Goal: Information Seeking & Learning: Learn about a topic

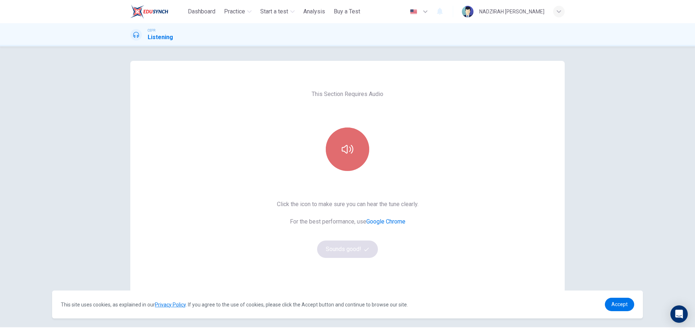
click at [350, 155] on icon "button" at bounding box center [348, 149] width 12 height 12
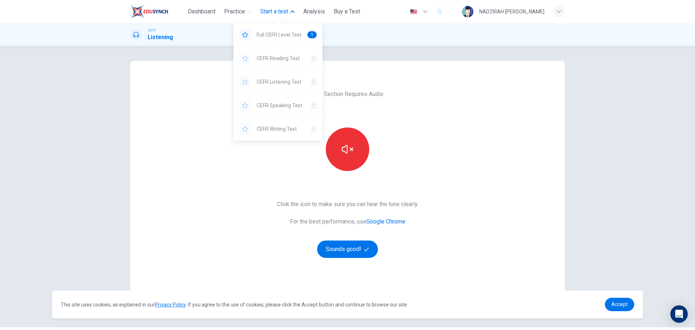
click at [262, 14] on span "Start a test" at bounding box center [274, 11] width 28 height 9
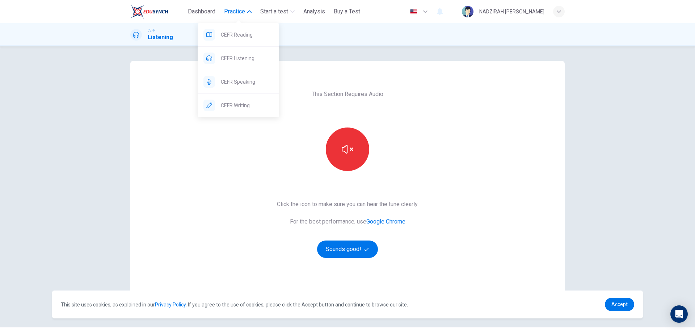
click at [233, 11] on span "Practice" at bounding box center [234, 11] width 21 height 9
click at [243, 80] on span "CEFR Speaking" at bounding box center [247, 81] width 53 height 9
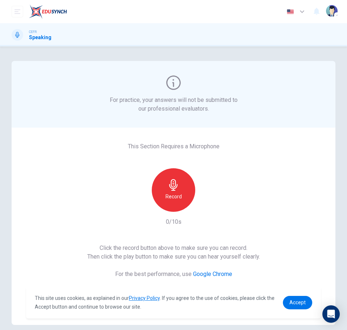
click at [171, 188] on icon "button" at bounding box center [174, 185] width 12 height 12
click at [206, 205] on icon "button" at bounding box center [207, 206] width 3 height 4
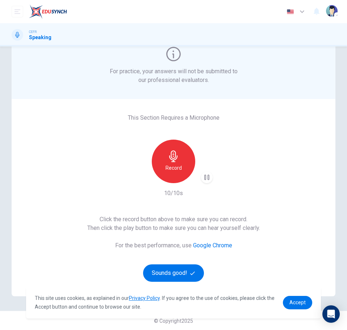
scroll to position [29, 0]
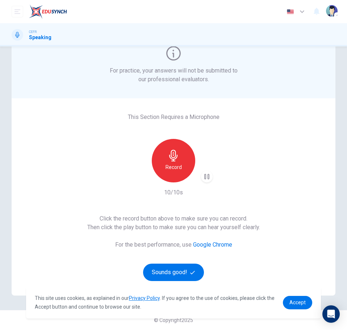
click at [174, 157] on icon "button" at bounding box center [174, 156] width 12 height 12
click at [206, 176] on icon "button" at bounding box center [207, 176] width 3 height 4
click at [167, 265] on button "Sounds good!" at bounding box center [173, 271] width 61 height 17
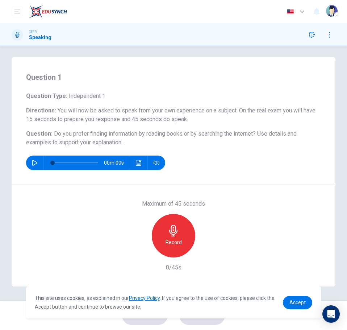
scroll to position [4, 0]
click at [35, 161] on icon "button" at bounding box center [34, 163] width 5 height 6
drag, startPoint x: 132, startPoint y: 142, endPoint x: 61, endPoint y: 134, distance: 71.9
click at [61, 134] on h6 "Question : Do you prefer finding information by reading books or by searching t…" at bounding box center [173, 137] width 295 height 17
drag, startPoint x: 59, startPoint y: 137, endPoint x: 83, endPoint y: 139, distance: 23.7
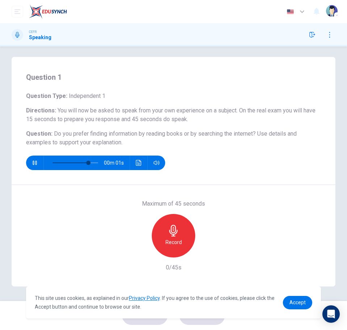
click at [70, 139] on h6 "Question : Do you prefer finding information by reading books or by searching t…" at bounding box center [173, 137] width 295 height 17
click at [35, 166] on button "button" at bounding box center [35, 162] width 12 height 14
click at [290, 299] on span "Accept" at bounding box center [297, 302] width 16 height 6
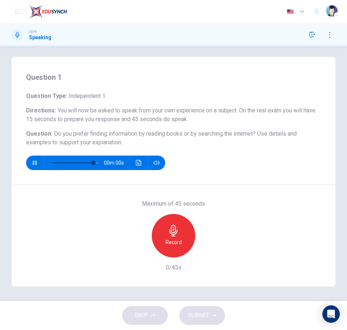
type input "*"
click at [177, 236] on div "Record" at bounding box center [173, 235] width 43 height 43
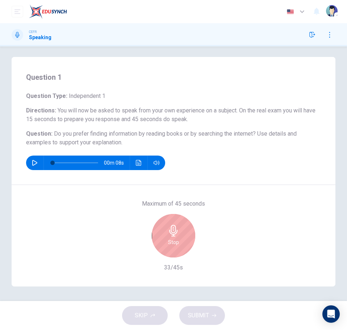
click at [185, 240] on div "Stop" at bounding box center [173, 235] width 43 height 43
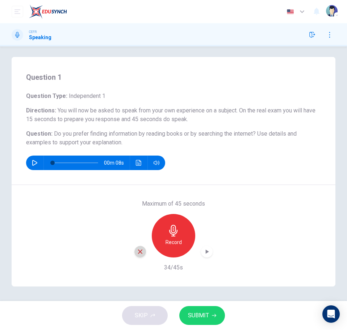
click at [140, 254] on icon "button" at bounding box center [140, 251] width 7 height 7
click at [181, 230] on div "Record" at bounding box center [173, 235] width 43 height 43
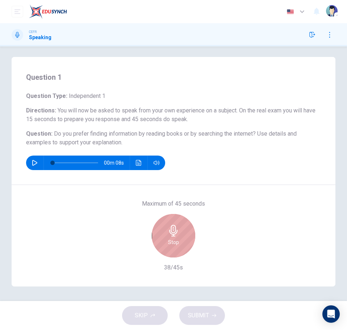
click at [173, 235] on icon "button" at bounding box center [173, 231] width 8 height 12
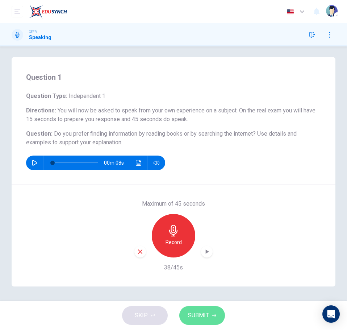
click at [207, 316] on span "SUBMIT" at bounding box center [198, 315] width 21 height 10
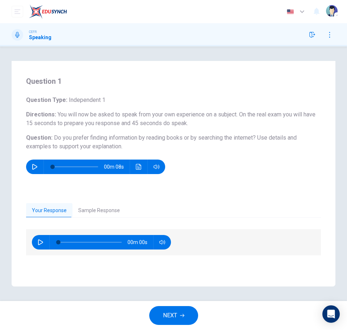
scroll to position [0, 0]
click at [109, 210] on button "Sample Response" at bounding box center [98, 210] width 53 height 15
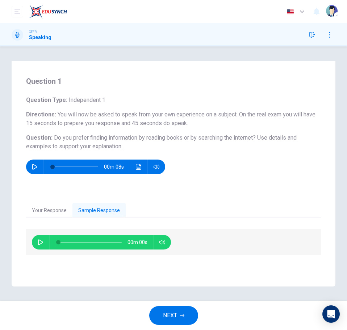
click at [39, 244] on icon "button" at bounding box center [41, 242] width 6 height 6
type input "*"
click at [163, 311] on span "NEXT" at bounding box center [170, 315] width 14 height 10
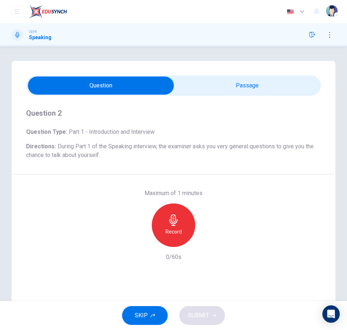
scroll to position [26, 0]
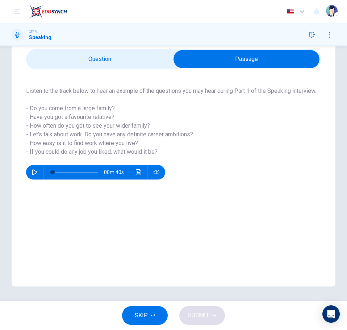
click at [30, 179] on button "button" at bounding box center [35, 172] width 12 height 14
type input "*"
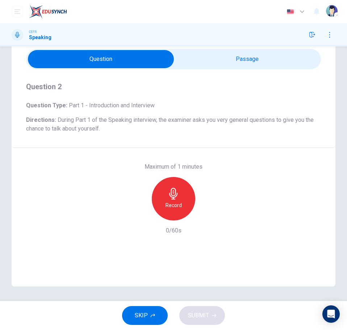
click at [160, 209] on div "Record" at bounding box center [173, 198] width 43 height 43
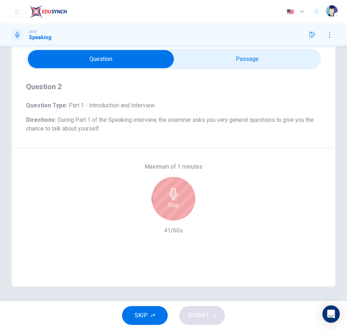
click at [173, 206] on h6 "Stop" at bounding box center [173, 205] width 11 height 9
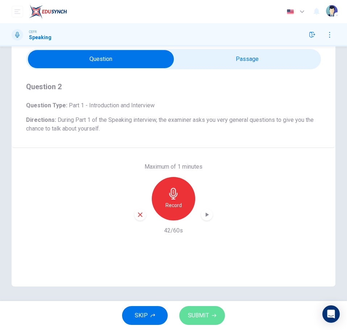
click at [212, 314] on icon "button" at bounding box center [214, 315] width 4 height 4
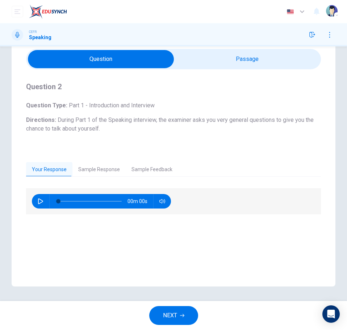
click at [156, 171] on button "Sample Feedback" at bounding box center [152, 169] width 53 height 15
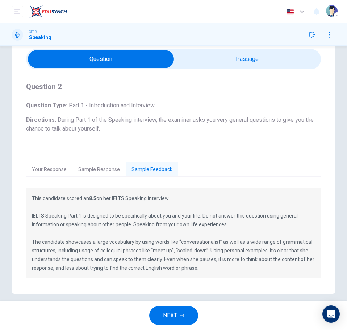
click at [83, 172] on button "Sample Response" at bounding box center [98, 169] width 53 height 15
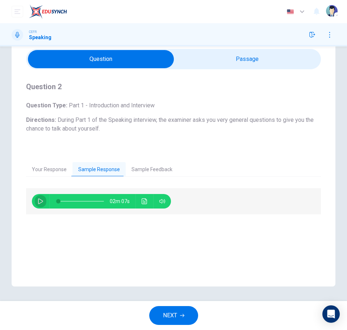
click at [38, 201] on icon "button" at bounding box center [41, 201] width 6 height 6
click at [142, 198] on icon "Click to see the audio transcription" at bounding box center [144, 201] width 5 height 6
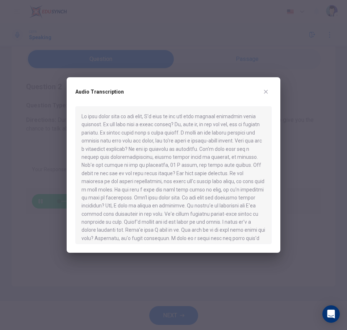
click at [264, 92] on icon "button" at bounding box center [266, 92] width 6 height 6
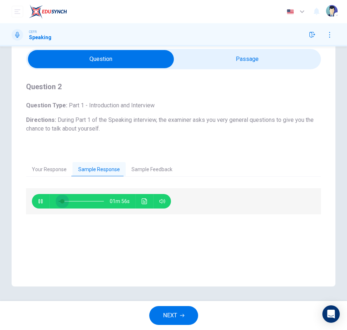
click at [63, 200] on span at bounding box center [62, 201] width 4 height 4
click at [149, 199] on button "Click to see the audio transcription" at bounding box center [145, 201] width 12 height 14
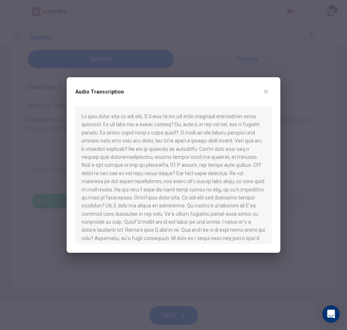
type input "*"
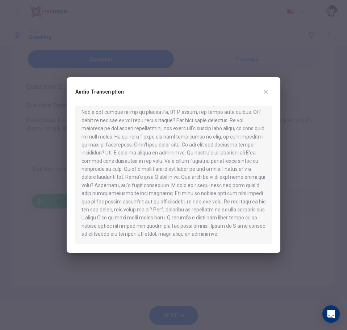
scroll to position [53, 0]
click at [266, 91] on icon "button" at bounding box center [266, 92] width 6 height 6
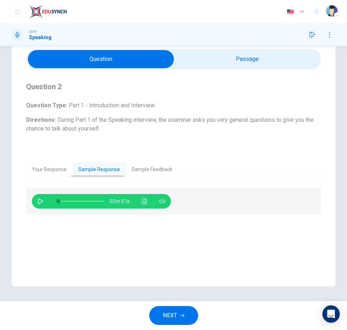
click at [156, 174] on button "Sample Feedback" at bounding box center [152, 169] width 53 height 15
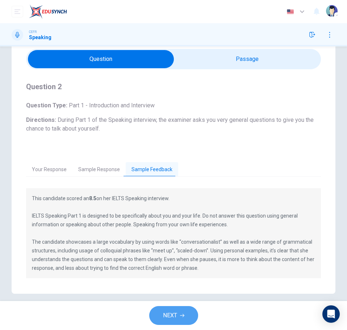
click at [183, 311] on button "NEXT" at bounding box center [173, 315] width 49 height 19
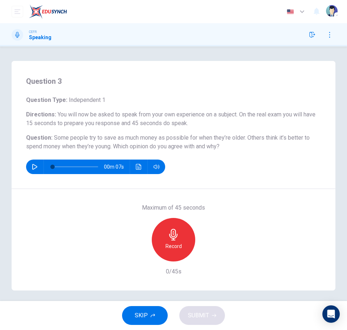
click at [32, 166] on button "button" at bounding box center [35, 166] width 12 height 14
type input "*"
click at [168, 241] on div "Record" at bounding box center [173, 239] width 43 height 43
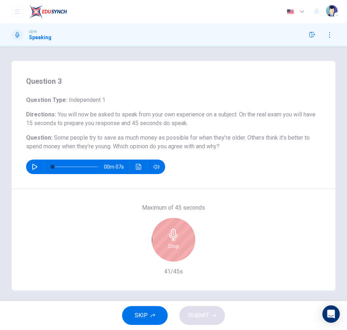
click at [169, 239] on icon "button" at bounding box center [174, 234] width 12 height 12
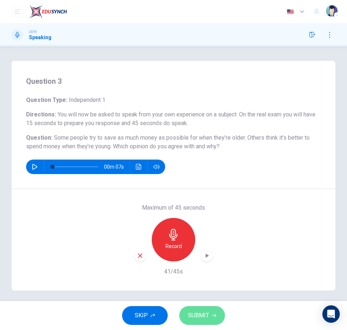
click at [204, 321] on button "SUBMIT" at bounding box center [202, 315] width 46 height 19
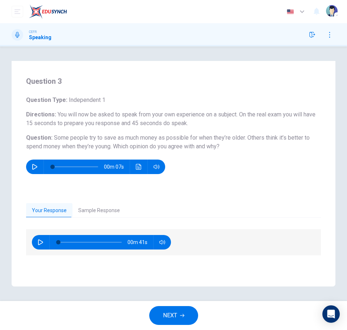
click at [92, 210] on button "Sample Response" at bounding box center [98, 210] width 53 height 15
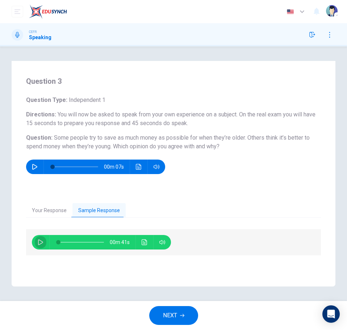
click at [41, 242] on icon "button" at bounding box center [41, 242] width 6 height 6
click at [140, 240] on button "Click to see the audio transcription" at bounding box center [145, 242] width 12 height 14
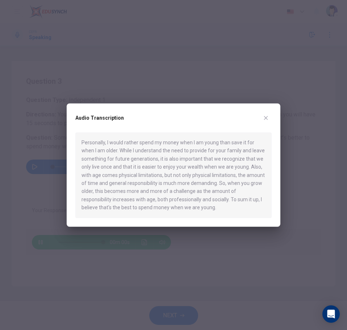
type input "*"
click at [266, 119] on icon "button" at bounding box center [266, 118] width 6 height 6
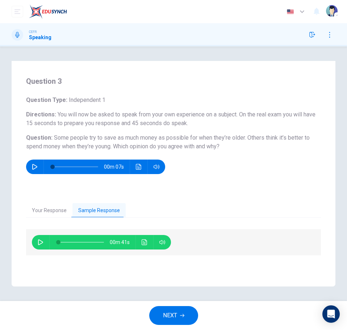
click at [178, 318] on button "NEXT" at bounding box center [173, 315] width 49 height 19
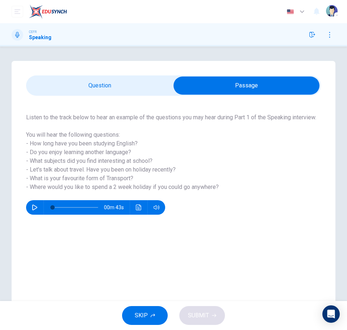
click at [43, 214] on div "00m 43s" at bounding box center [95, 207] width 139 height 14
click at [36, 210] on icon "button" at bounding box center [35, 207] width 6 height 6
type input "*"
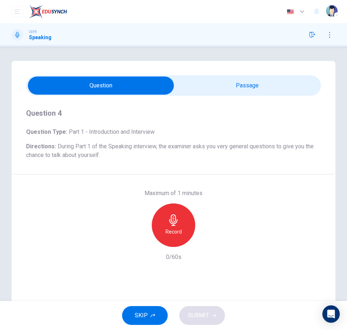
click at [198, 236] on div "Record" at bounding box center [173, 224] width 78 height 43
click at [178, 230] on h6 "Record" at bounding box center [173, 231] width 16 height 9
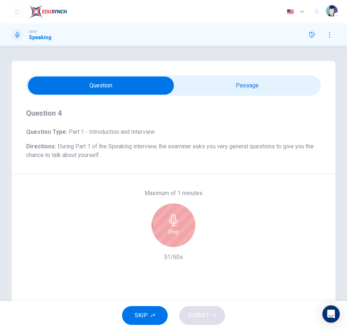
click at [177, 230] on div "Stop" at bounding box center [173, 224] width 43 height 43
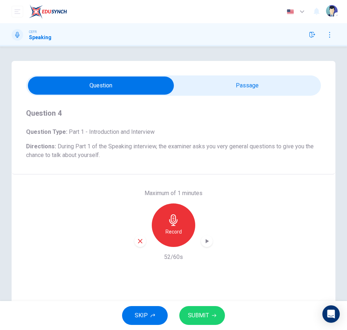
click at [205, 310] on button "SUBMIT" at bounding box center [202, 315] width 46 height 19
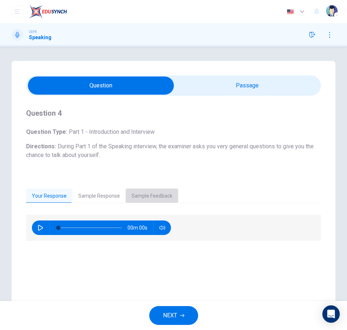
click at [154, 200] on button "Sample Feedback" at bounding box center [152, 195] width 53 height 15
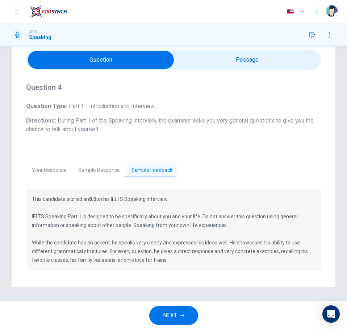
scroll to position [26, 0]
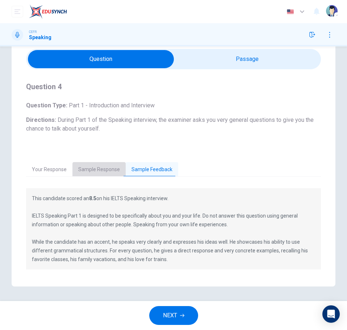
click at [101, 173] on button "Sample Response" at bounding box center [98, 169] width 53 height 15
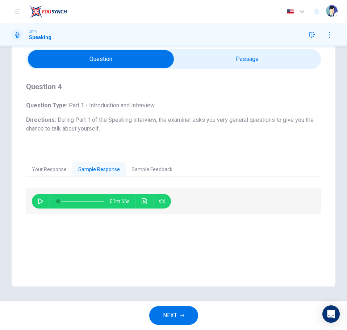
click at [42, 202] on icon "button" at bounding box center [40, 201] width 5 height 6
click at [144, 200] on icon "Click to see the audio transcription" at bounding box center [144, 201] width 5 height 6
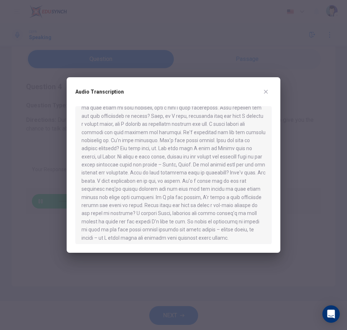
scroll to position [61, 0]
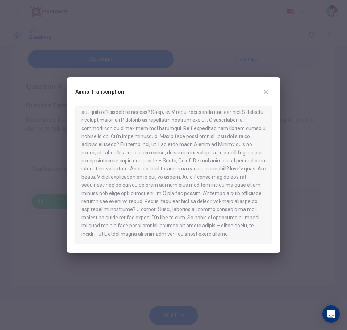
click at [267, 90] on icon "button" at bounding box center [266, 92] width 4 height 4
type input "**"
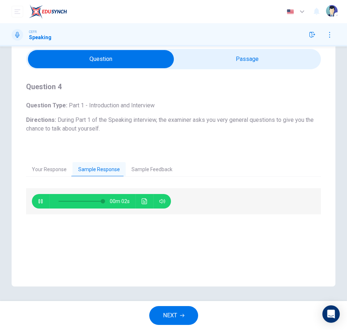
click at [173, 312] on span "NEXT" at bounding box center [170, 315] width 14 height 10
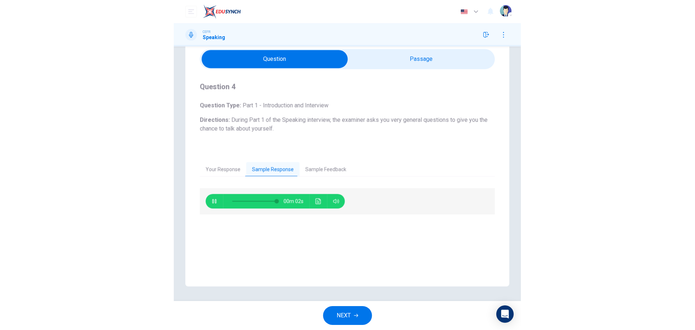
scroll to position [0, 0]
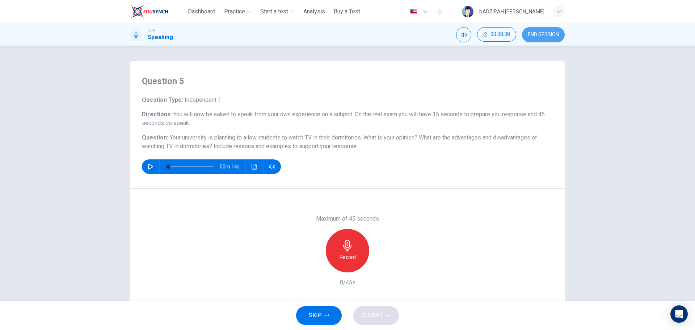
click at [347, 34] on span "END SESSION" at bounding box center [543, 35] width 31 height 6
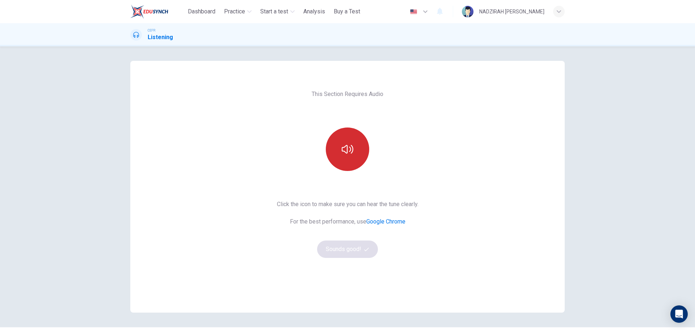
click at [348, 154] on icon "button" at bounding box center [348, 149] width 12 height 12
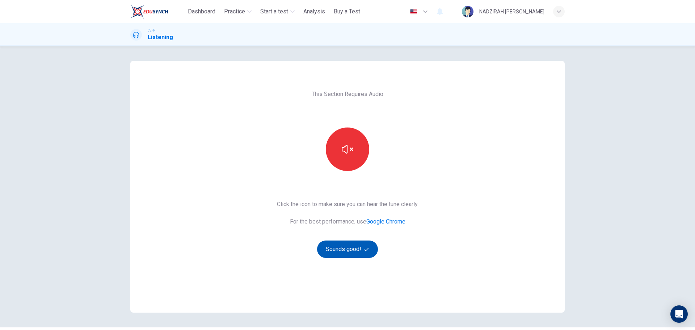
click at [372, 250] on button "Sounds good!" at bounding box center [347, 248] width 61 height 17
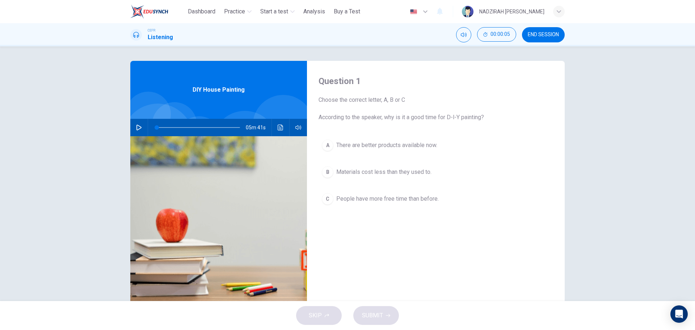
click at [141, 126] on button "button" at bounding box center [139, 127] width 12 height 17
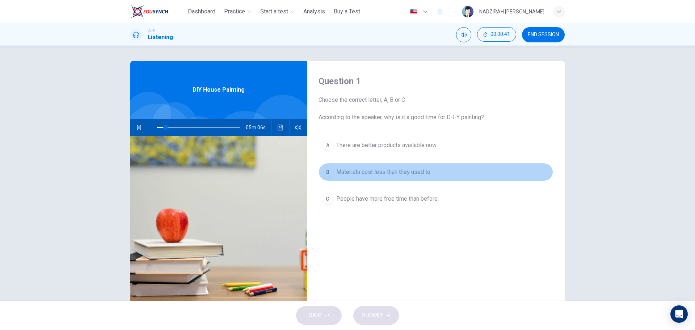
click at [408, 175] on span "Materials cost less than they used to." at bounding box center [383, 172] width 95 height 9
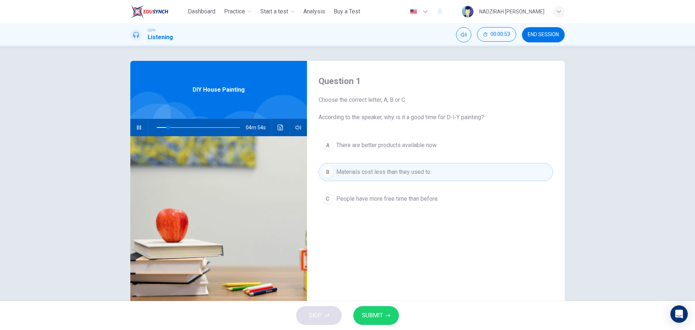
click at [381, 314] on span "SUBMIT" at bounding box center [372, 315] width 21 height 10
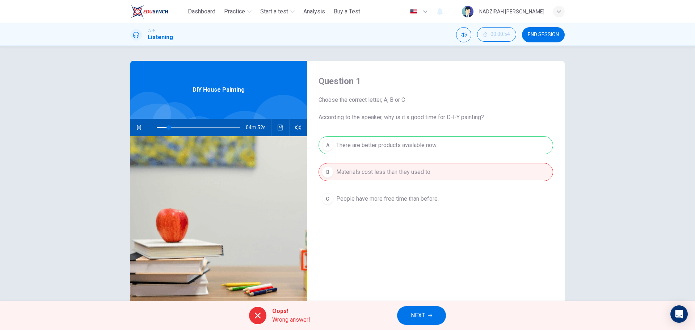
click at [414, 145] on div "A There are better products available now. B Materials cost less than they used…" at bounding box center [436, 179] width 235 height 86
click at [421, 316] on span "NEXT" at bounding box center [418, 315] width 14 height 10
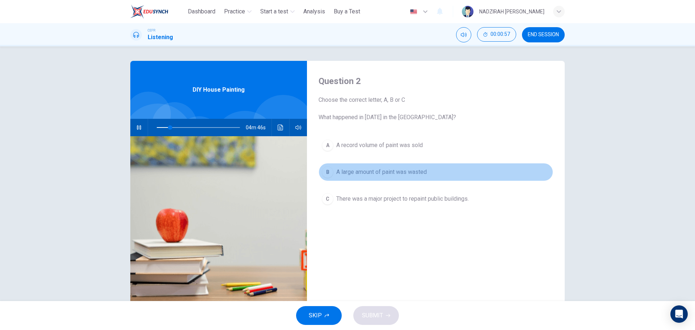
click at [376, 171] on span "A large amount of paint was wasted" at bounding box center [381, 172] width 91 height 9
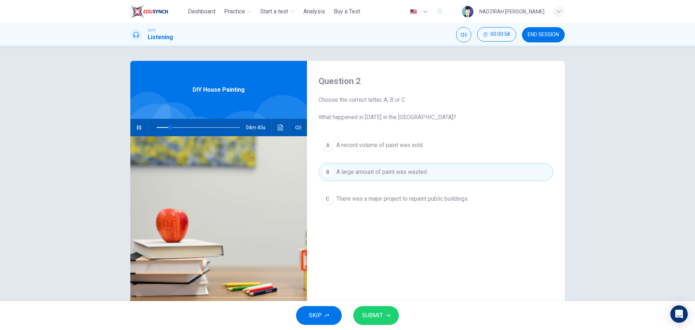
click at [381, 312] on span "SUBMIT" at bounding box center [372, 315] width 21 height 10
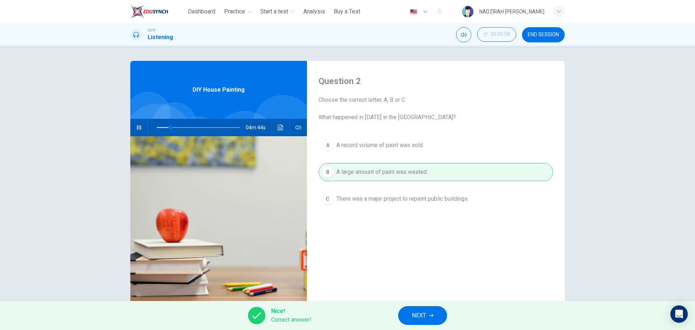
click at [419, 318] on span "NEXT" at bounding box center [419, 315] width 14 height 10
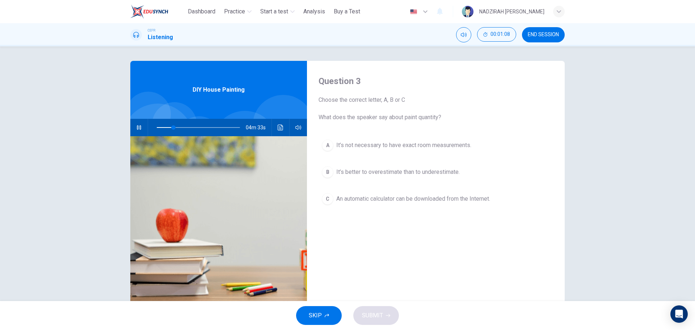
click at [421, 201] on span "An automatic calculator can be downloaded from the Internet." at bounding box center [413, 198] width 154 height 9
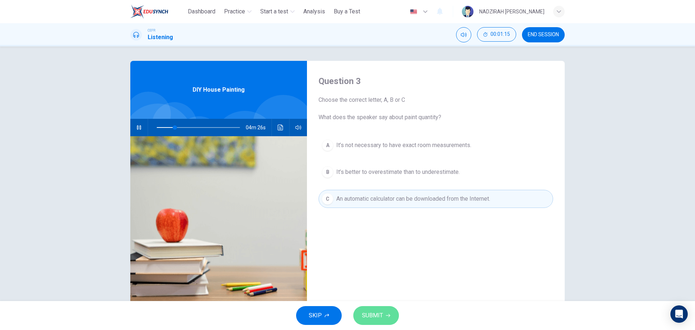
click at [387, 316] on icon "button" at bounding box center [388, 315] width 4 height 4
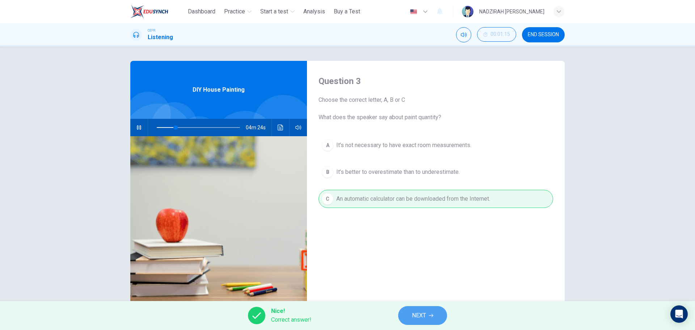
click at [430, 322] on button "NEXT" at bounding box center [422, 315] width 49 height 19
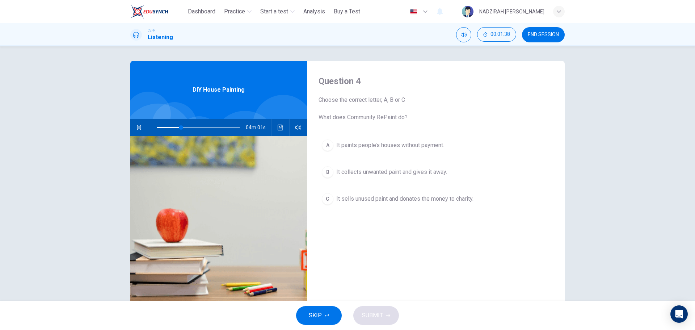
click at [401, 196] on span "It sells unused paint and donates the money to charity." at bounding box center [404, 198] width 137 height 9
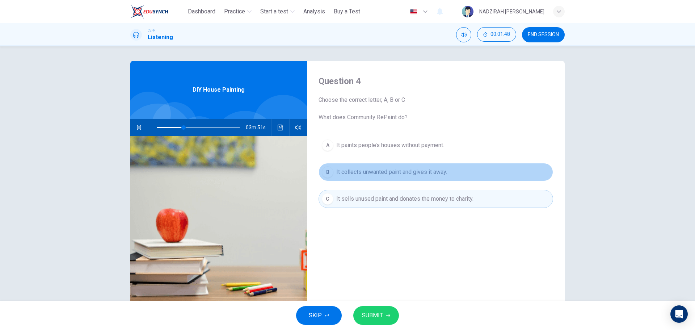
click at [433, 173] on span "It collects unwanted paint and gives it away." at bounding box center [391, 172] width 111 height 9
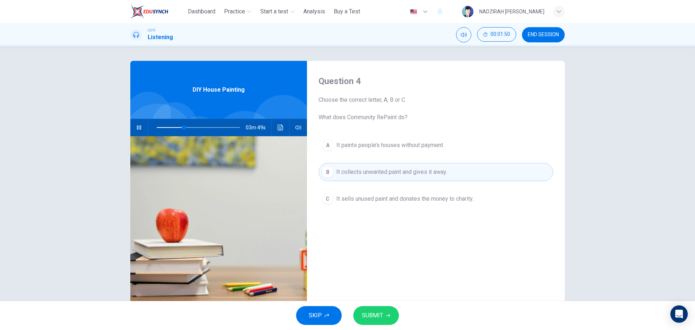
click at [388, 315] on icon "button" at bounding box center [388, 315] width 4 height 3
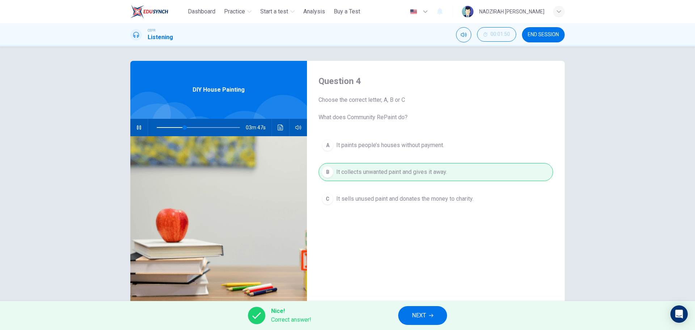
click at [429, 313] on button "NEXT" at bounding box center [422, 315] width 49 height 19
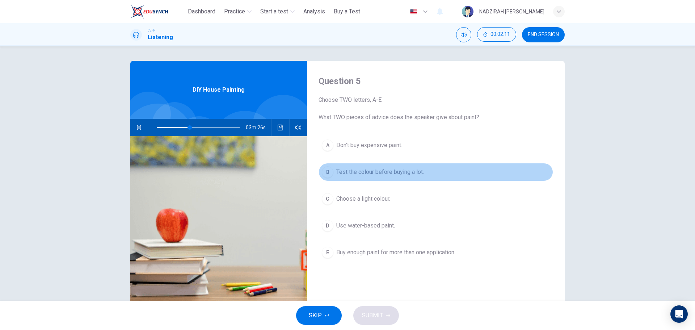
click at [384, 173] on span "Test the colour before buying a lot." at bounding box center [380, 172] width 88 height 9
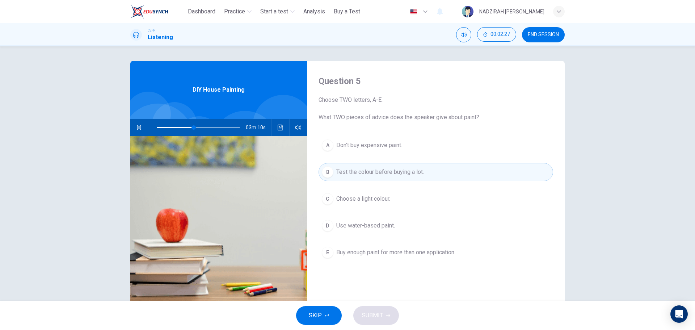
click at [383, 194] on button "C Choose a light colour." at bounding box center [436, 199] width 235 height 18
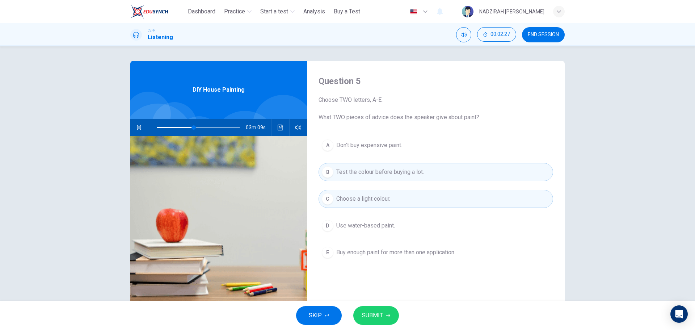
click at [395, 193] on button "C Choose a light colour." at bounding box center [436, 199] width 235 height 18
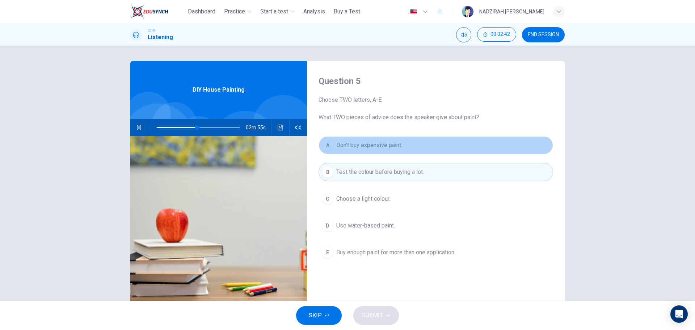
click at [390, 146] on span "Don’t buy expensive paint." at bounding box center [369, 145] width 66 height 9
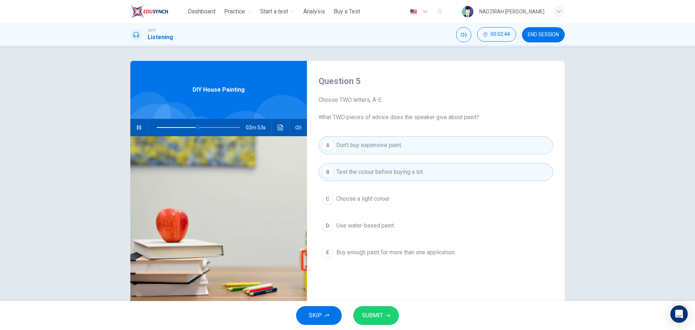
click at [400, 148] on span "Don’t buy expensive paint." at bounding box center [369, 145] width 66 height 9
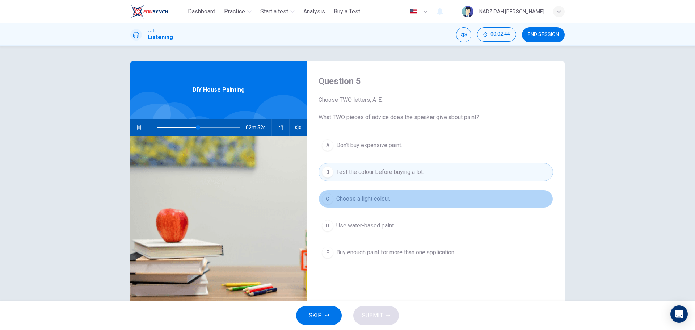
click at [381, 204] on button "C Choose a light colour." at bounding box center [436, 199] width 235 height 18
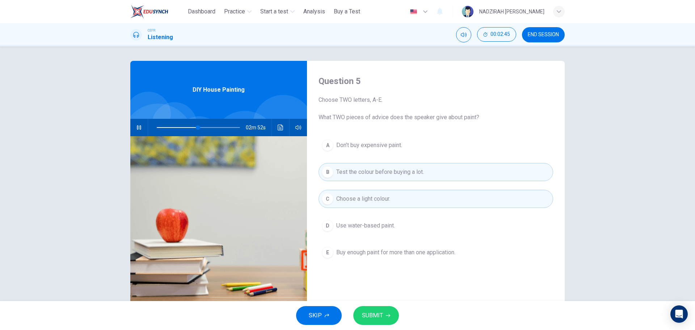
click at [384, 200] on span "Choose a light colour." at bounding box center [363, 198] width 54 height 9
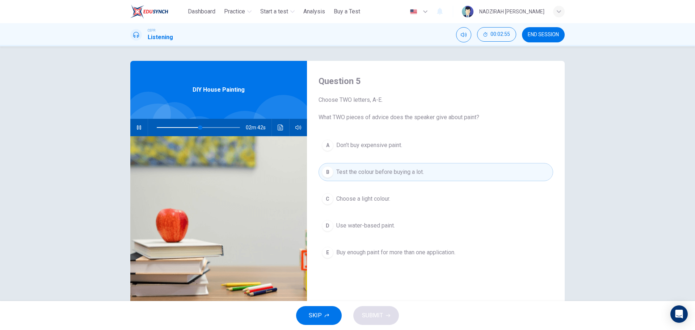
click at [406, 246] on button "E Buy enough paint for more than one application." at bounding box center [436, 252] width 235 height 18
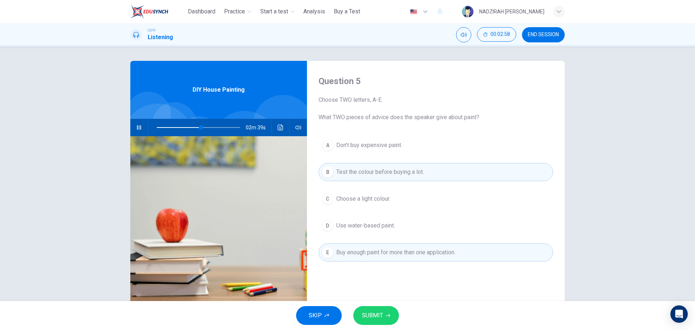
click at [408, 226] on button "D Use water-based paint." at bounding box center [436, 226] width 235 height 18
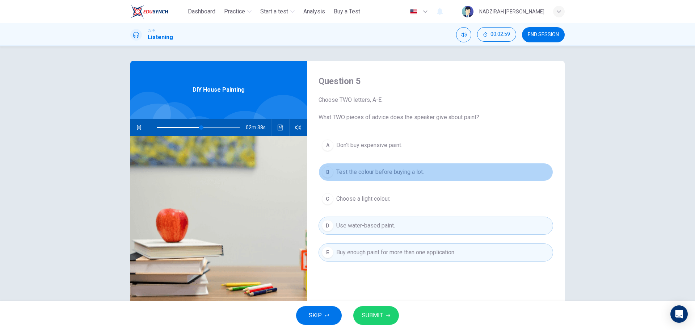
click at [420, 172] on span "Test the colour before buying a lot." at bounding box center [380, 172] width 88 height 9
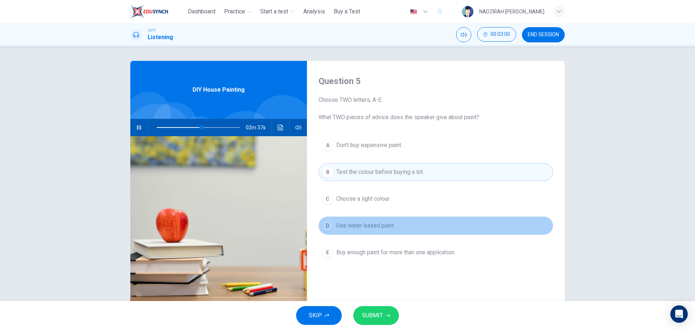
click at [403, 231] on button "D Use water-based paint." at bounding box center [436, 226] width 235 height 18
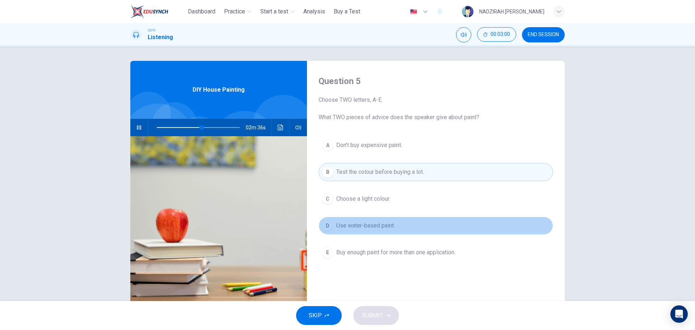
click at [403, 231] on button "D Use water-based paint." at bounding box center [436, 226] width 235 height 18
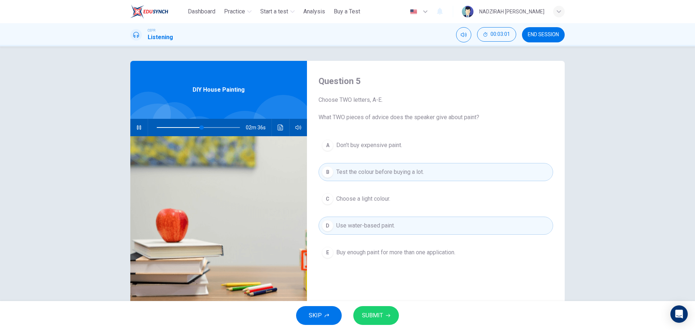
click at [383, 313] on button "SUBMIT" at bounding box center [376, 315] width 46 height 19
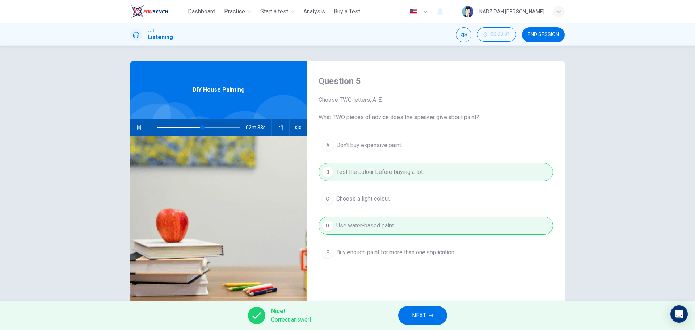
click at [422, 315] on span "NEXT" at bounding box center [419, 315] width 14 height 10
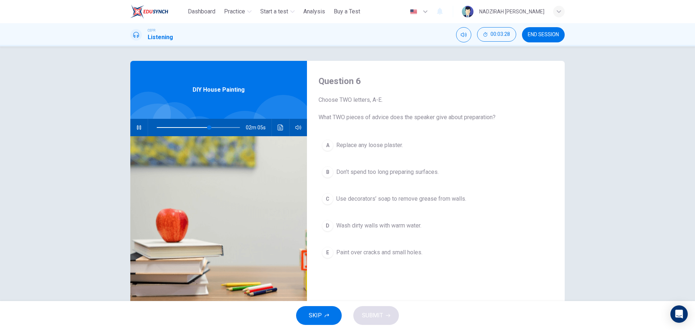
click at [387, 226] on span "Wash dirty walls with warm water." at bounding box center [378, 225] width 85 height 9
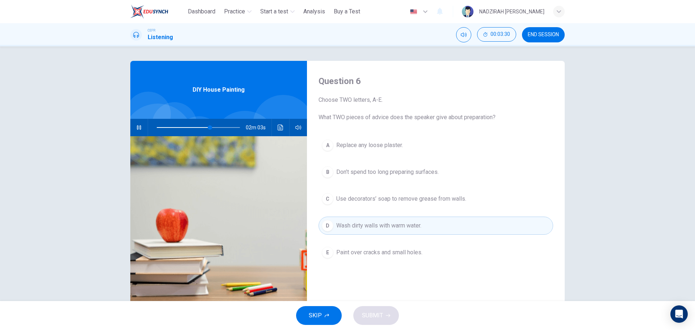
click at [395, 256] on span "Paint over cracks and small holes." at bounding box center [379, 252] width 86 height 9
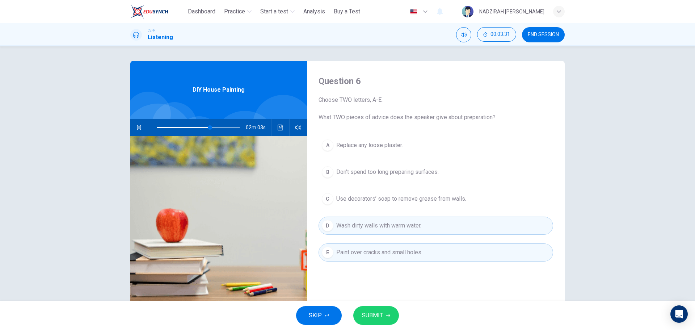
click at [395, 256] on span "Paint over cracks and small holes." at bounding box center [379, 252] width 86 height 9
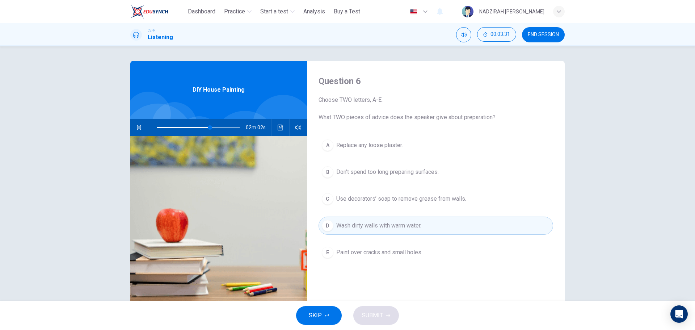
click at [401, 219] on button "D Wash dirty walls with warm water." at bounding box center [436, 226] width 235 height 18
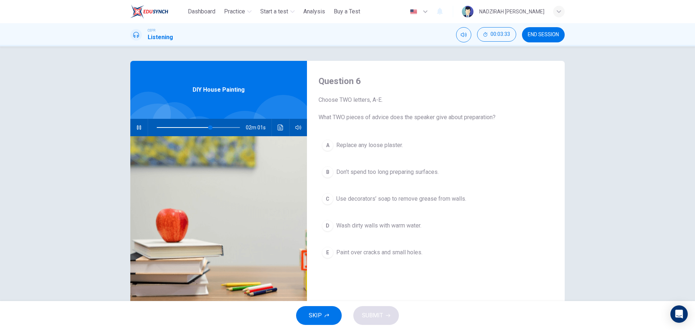
click at [412, 253] on span "Paint over cracks and small holes." at bounding box center [379, 252] width 86 height 9
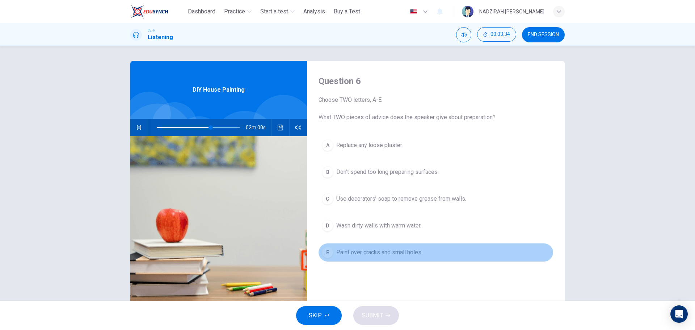
click at [412, 253] on span "Paint over cracks and small holes." at bounding box center [379, 252] width 86 height 9
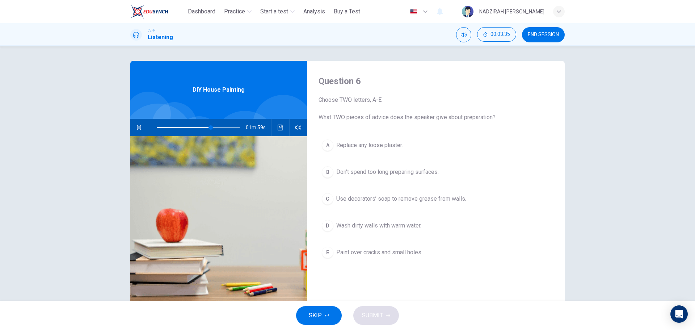
click at [394, 146] on span "Replace any loose plaster." at bounding box center [369, 145] width 67 height 9
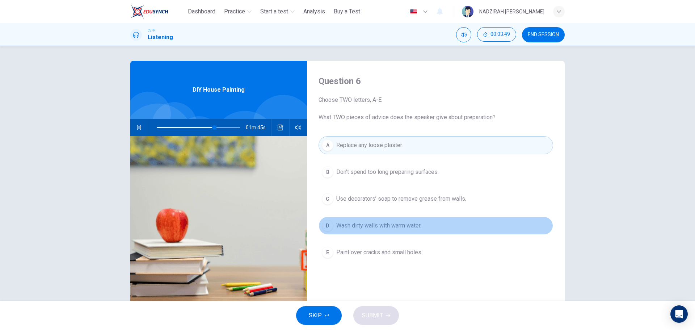
click at [388, 222] on span "Wash dirty walls with warm water." at bounding box center [378, 225] width 85 height 9
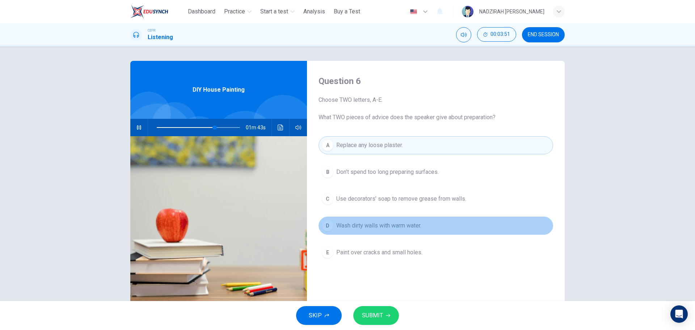
click at [407, 232] on button "D Wash dirty walls with warm water." at bounding box center [436, 226] width 235 height 18
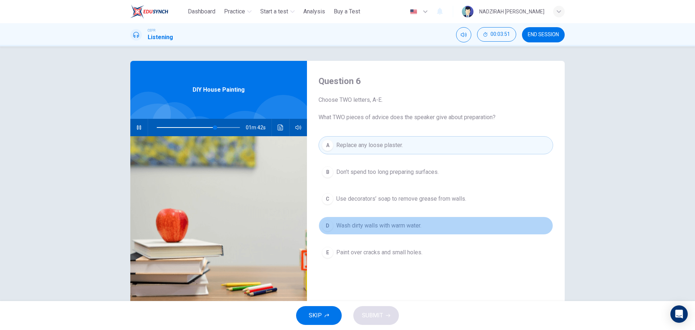
click at [407, 232] on button "D Wash dirty walls with warm water." at bounding box center [436, 226] width 235 height 18
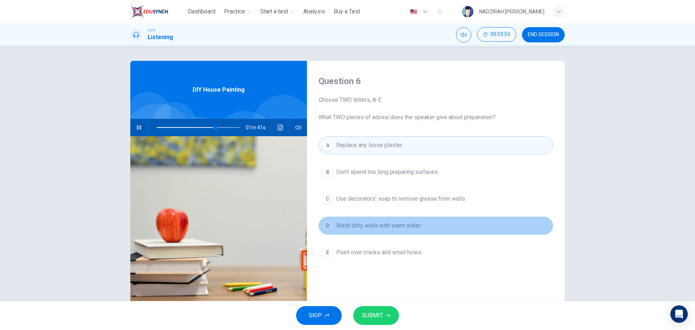
click at [407, 232] on button "D Wash dirty walls with warm water." at bounding box center [436, 226] width 235 height 18
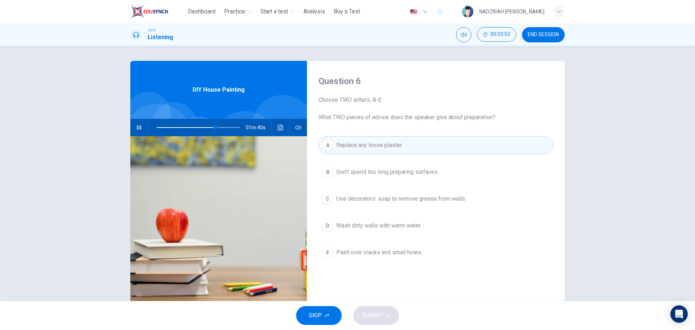
click at [416, 195] on span "Use decorators’ soap to remove grease from walls." at bounding box center [401, 198] width 130 height 9
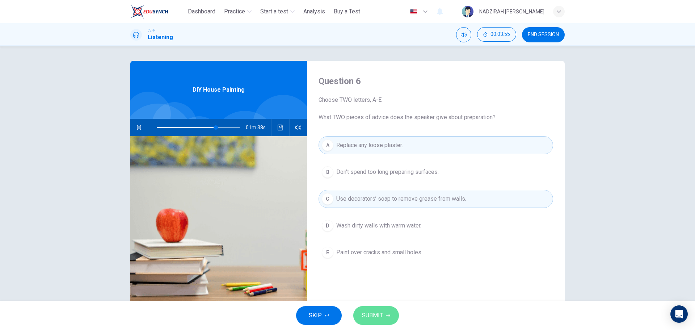
click at [382, 312] on span "SUBMIT" at bounding box center [372, 315] width 21 height 10
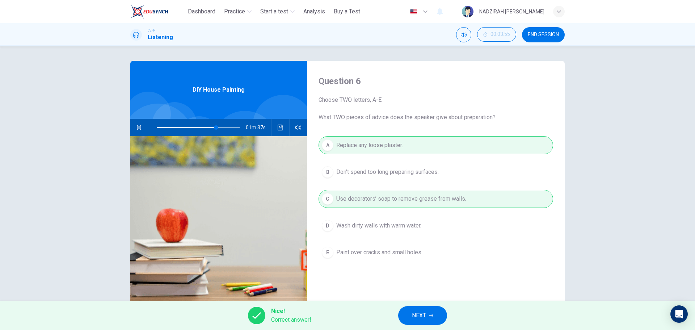
click at [411, 315] on button "NEXT" at bounding box center [422, 315] width 49 height 19
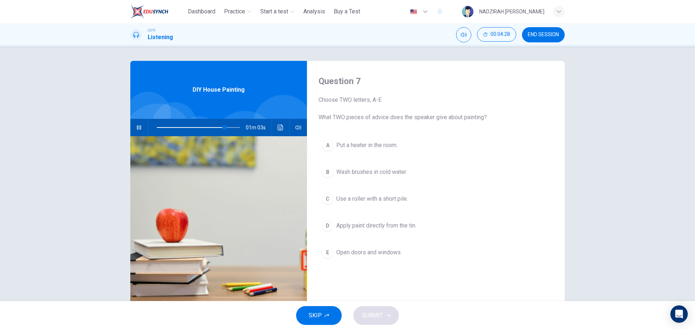
click at [383, 146] on span "Put a heater in the room." at bounding box center [366, 145] width 61 height 9
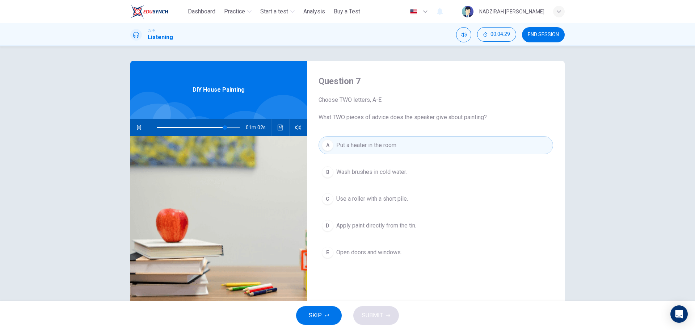
click at [387, 146] on span "Put a heater in the room." at bounding box center [366, 145] width 61 height 9
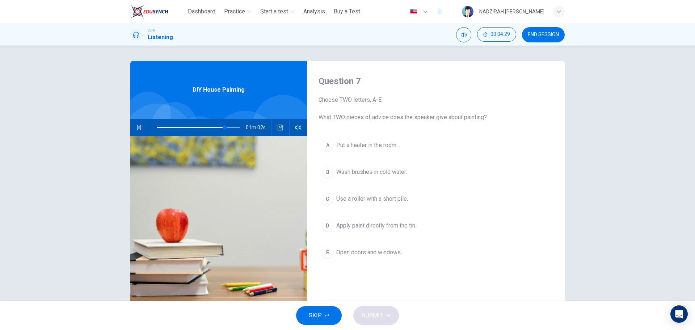
click at [360, 248] on span "Open doors and windows." at bounding box center [369, 252] width 66 height 9
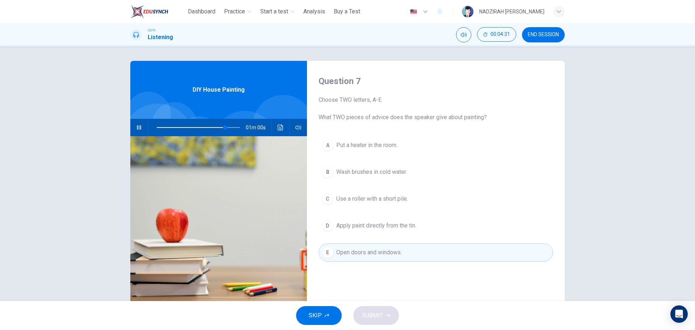
click at [360, 248] on span "Open doors and windows." at bounding box center [369, 252] width 66 height 9
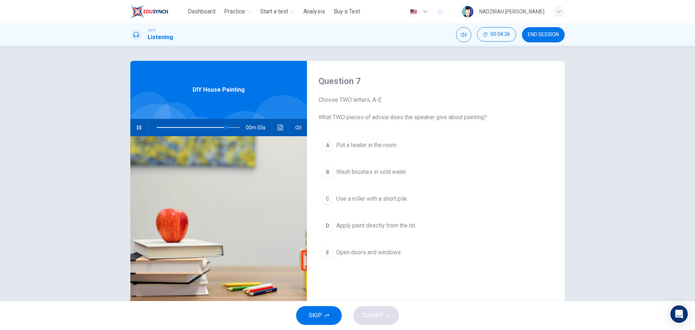
click at [394, 177] on button "B Wash brushes in cold water." at bounding box center [436, 172] width 235 height 18
click at [375, 148] on span "Put a heater in the room." at bounding box center [366, 145] width 61 height 9
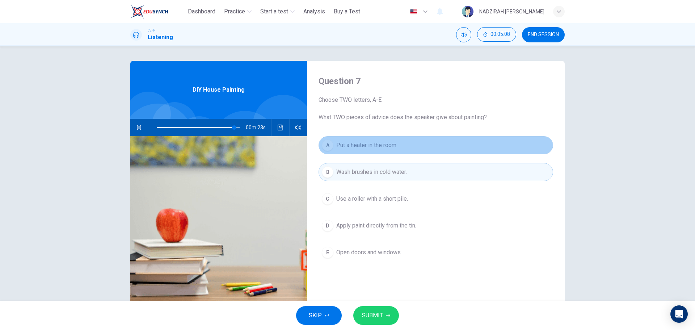
click at [375, 148] on span "Put a heater in the room." at bounding box center [366, 145] width 61 height 9
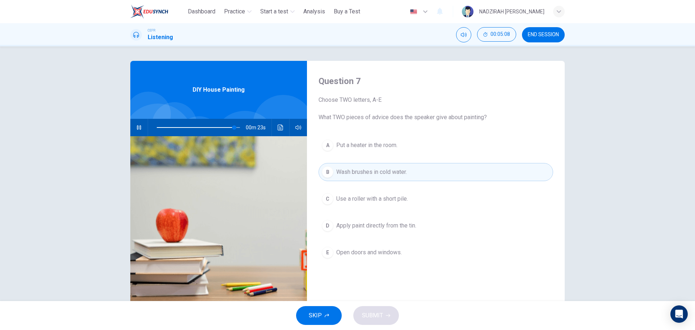
click at [385, 249] on span "Open doors and windows." at bounding box center [369, 252] width 66 height 9
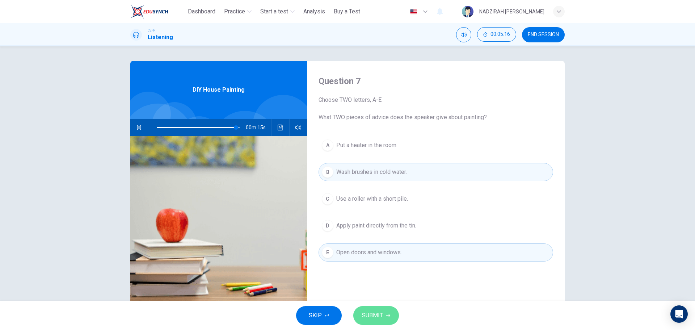
click at [391, 311] on button "SUBMIT" at bounding box center [376, 315] width 46 height 19
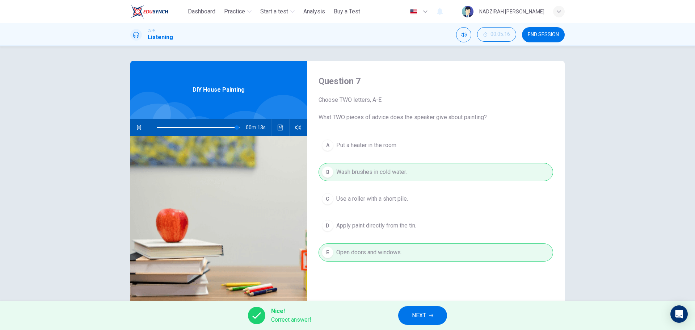
type input "**"
click at [418, 313] on span "NEXT" at bounding box center [419, 315] width 14 height 10
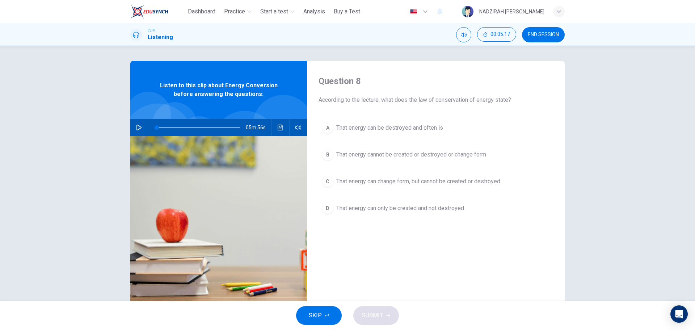
click at [142, 129] on button "button" at bounding box center [139, 127] width 12 height 17
drag, startPoint x: 445, startPoint y: 100, endPoint x: 452, endPoint y: 100, distance: 7.6
click at [452, 100] on span "According to the lecture, what does the law of conservation of energy state?" at bounding box center [436, 100] width 235 height 9
click at [457, 101] on span "According to the lecture, what does the law of conservation of energy state?" at bounding box center [436, 100] width 235 height 9
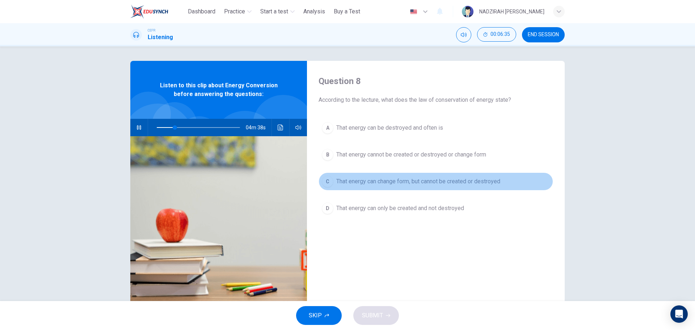
click at [450, 181] on span "That energy can change form, but cannot be created or destroyed" at bounding box center [418, 181] width 164 height 9
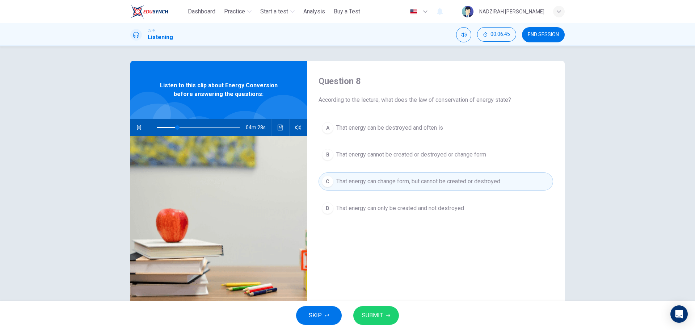
click at [278, 129] on icon "Click to see the audio transcription" at bounding box center [281, 128] width 6 height 6
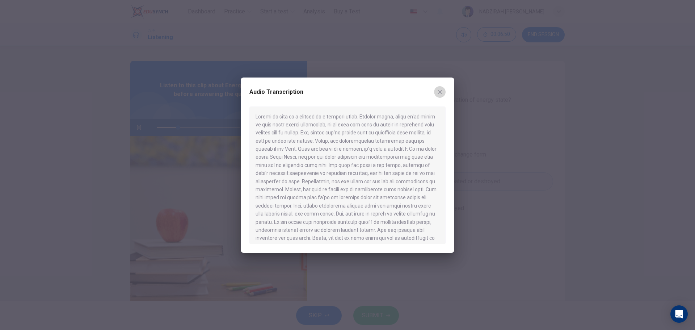
click at [440, 92] on icon "button" at bounding box center [440, 92] width 4 height 4
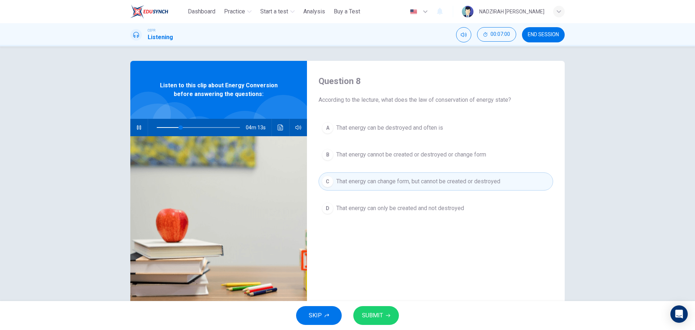
click at [391, 314] on button "SUBMIT" at bounding box center [376, 315] width 46 height 19
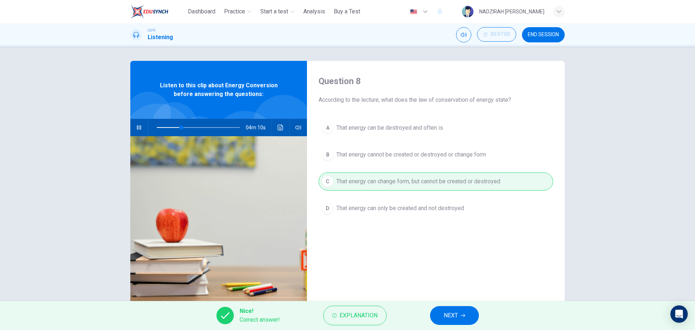
click at [448, 312] on span "NEXT" at bounding box center [451, 315] width 14 height 10
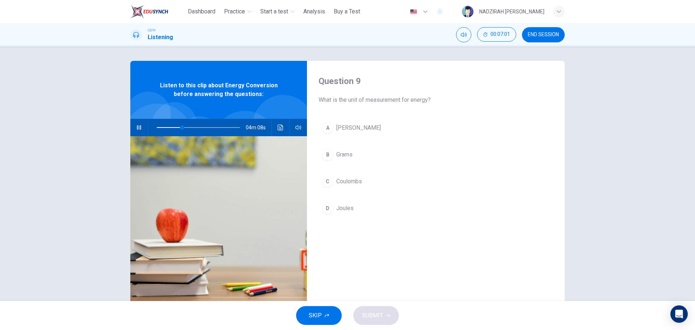
click at [347, 214] on button "D Joules" at bounding box center [436, 208] width 235 height 18
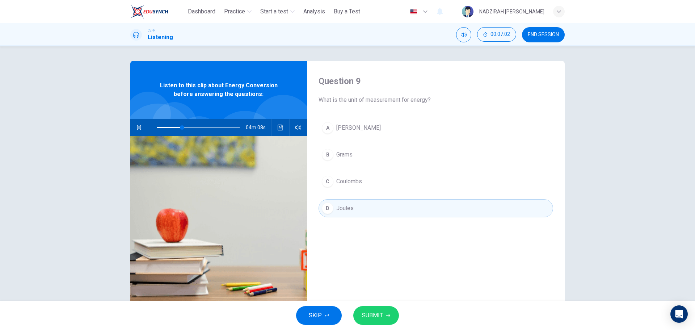
click at [385, 315] on button "SUBMIT" at bounding box center [376, 315] width 46 height 19
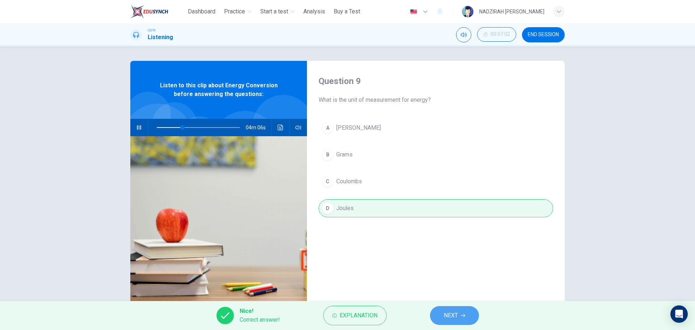
click at [453, 309] on button "NEXT" at bounding box center [454, 315] width 49 height 19
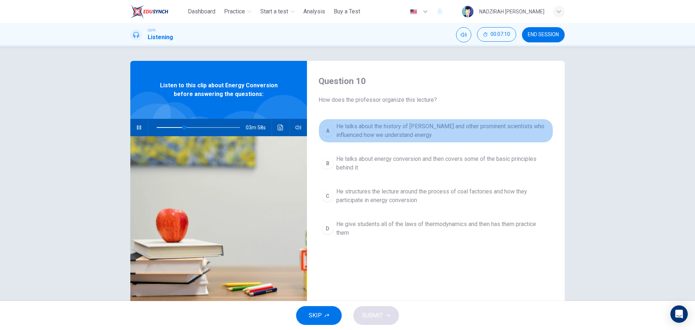
click at [402, 131] on span "He talks about the history of [PERSON_NAME] and other prominent scientists who …" at bounding box center [443, 130] width 214 height 17
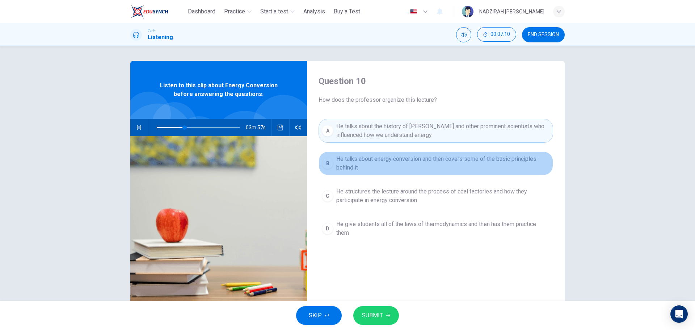
click at [403, 161] on span "He talks about energy conversion and then covers some of the basic principles b…" at bounding box center [443, 163] width 214 height 17
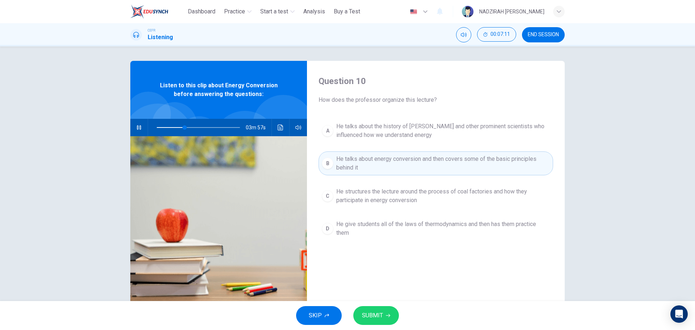
click at [408, 134] on span "He talks about the history of [PERSON_NAME] and other prominent scientists who …" at bounding box center [443, 130] width 214 height 17
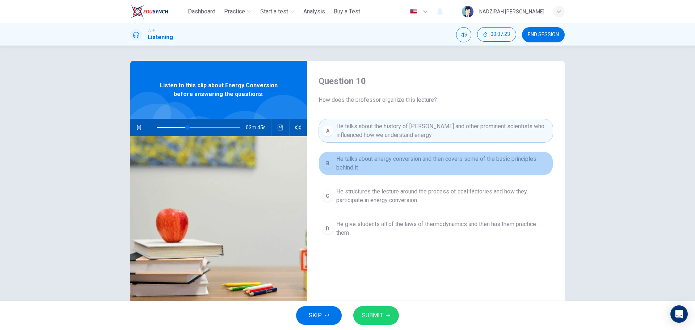
click at [439, 161] on span "He talks about energy conversion and then covers some of the basic principles b…" at bounding box center [443, 163] width 214 height 17
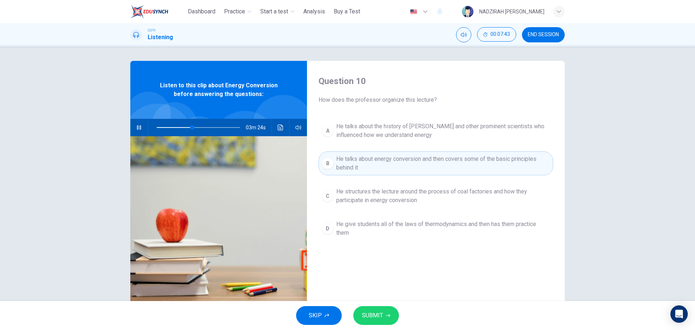
click at [389, 315] on icon "button" at bounding box center [388, 315] width 4 height 3
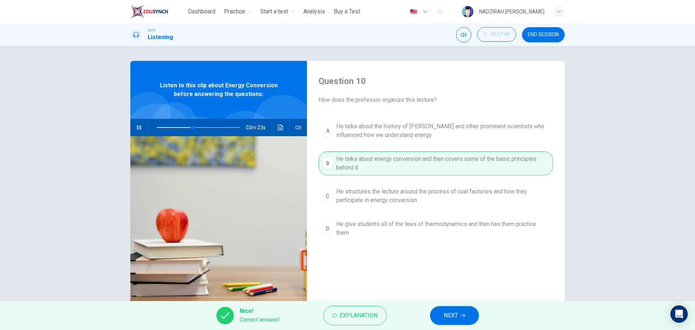
click at [455, 318] on span "NEXT" at bounding box center [451, 315] width 14 height 10
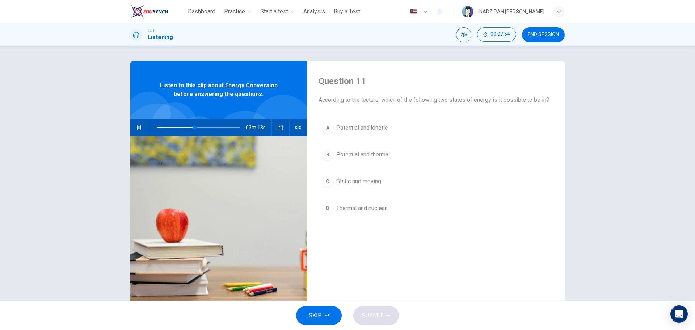
click at [373, 123] on button "A Potential and kinetic" at bounding box center [436, 128] width 235 height 18
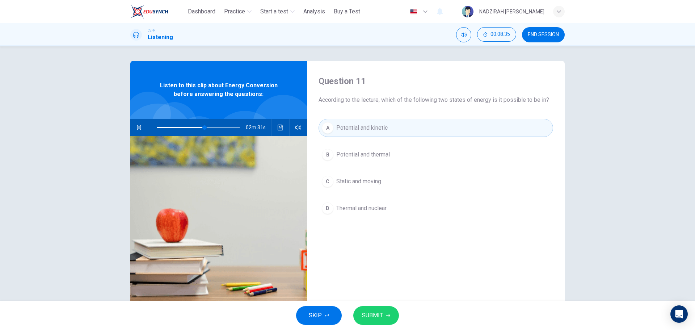
click at [282, 130] on button "Click to see the audio transcription" at bounding box center [281, 127] width 12 height 17
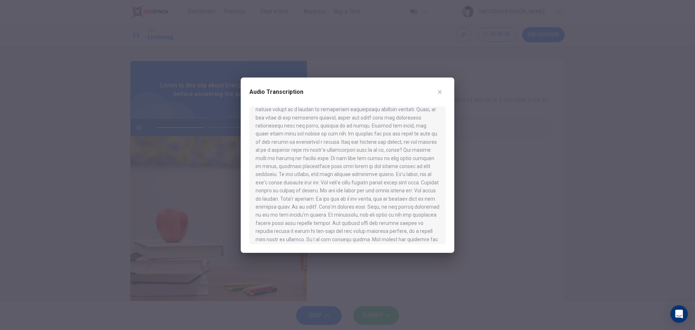
scroll to position [217, 0]
click at [487, 183] on div at bounding box center [347, 165] width 695 height 330
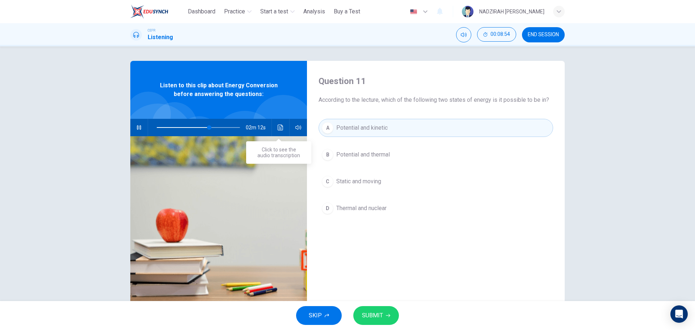
click at [276, 131] on button "Click to see the audio transcription" at bounding box center [281, 127] width 12 height 17
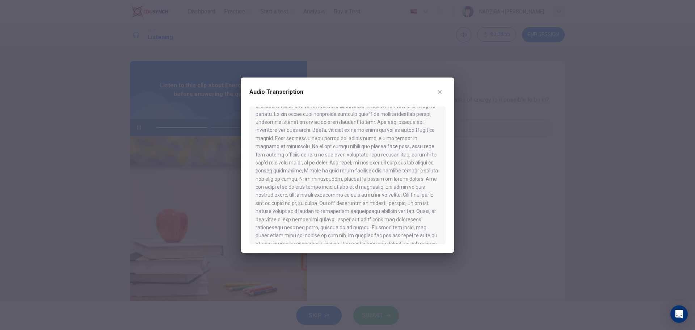
scroll to position [109, 0]
click at [471, 202] on div at bounding box center [347, 165] width 695 height 330
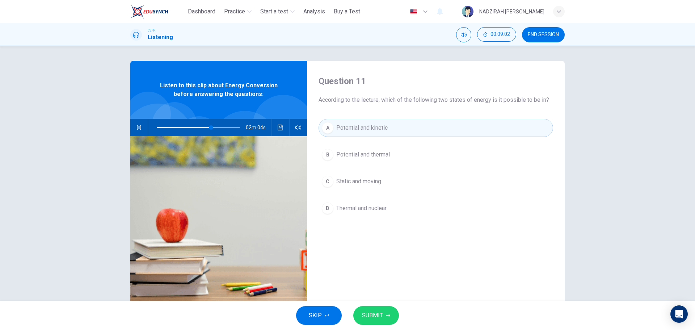
click at [390, 322] on button "SUBMIT" at bounding box center [376, 315] width 46 height 19
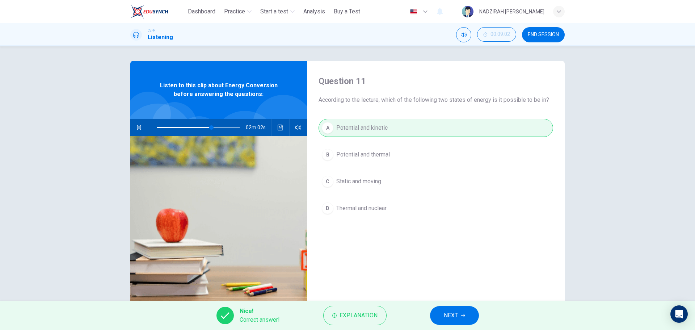
click at [453, 319] on span "NEXT" at bounding box center [451, 315] width 14 height 10
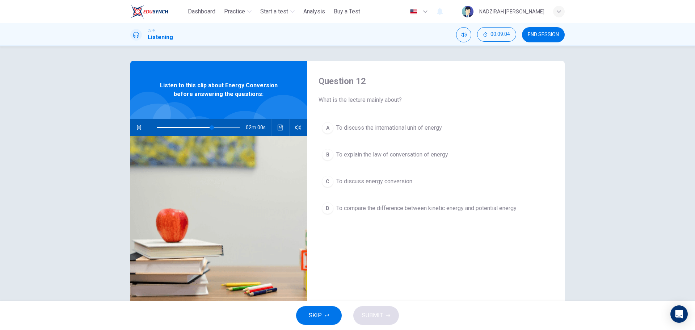
click at [398, 155] on span "To explain the law of conversation of energy" at bounding box center [392, 154] width 112 height 9
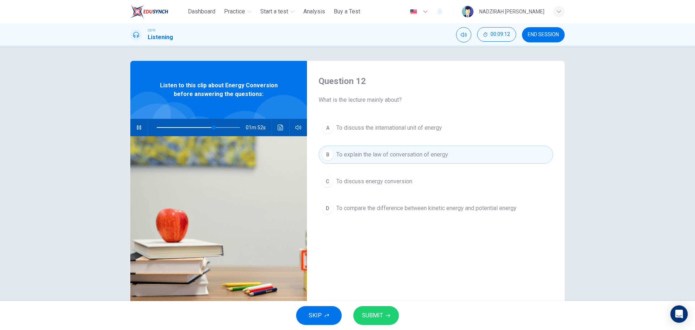
click at [400, 185] on span "To discuss energy conversion" at bounding box center [374, 181] width 76 height 9
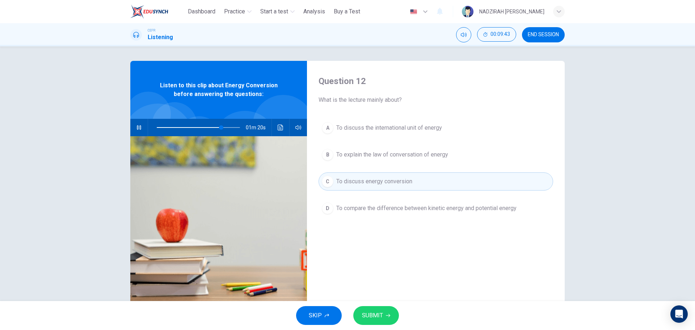
click at [393, 310] on button "SUBMIT" at bounding box center [376, 315] width 46 height 19
type input "**"
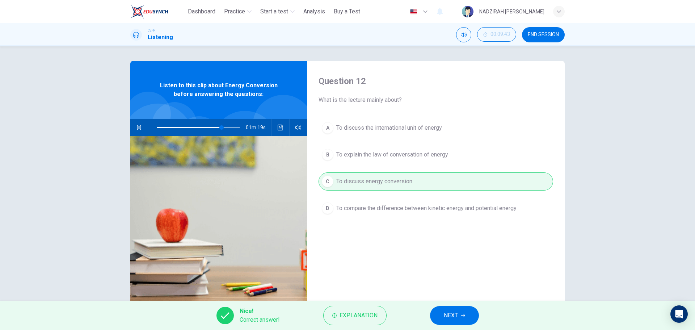
click at [436, 314] on button "NEXT" at bounding box center [454, 315] width 49 height 19
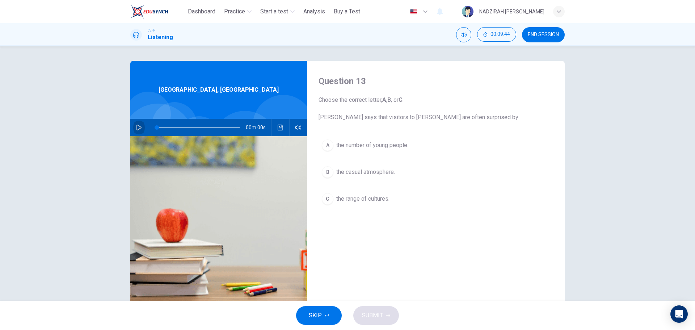
click at [136, 126] on icon "button" at bounding box center [139, 128] width 6 height 6
click at [386, 201] on span "the range of cultures." at bounding box center [362, 198] width 53 height 9
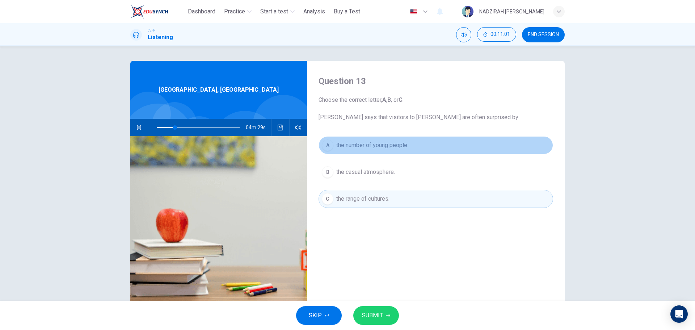
click at [387, 145] on span "the number of young people." at bounding box center [372, 145] width 72 height 9
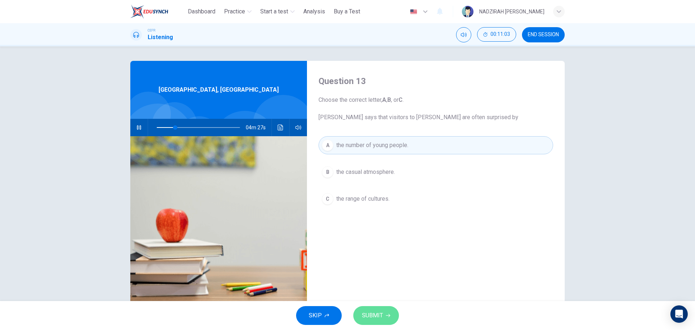
click at [388, 315] on icon "button" at bounding box center [388, 315] width 4 height 4
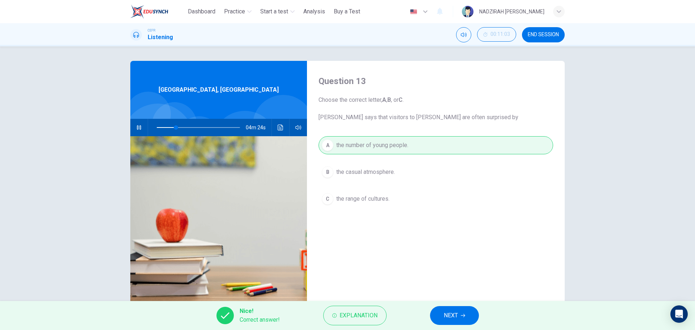
click at [453, 321] on button "NEXT" at bounding box center [454, 315] width 49 height 19
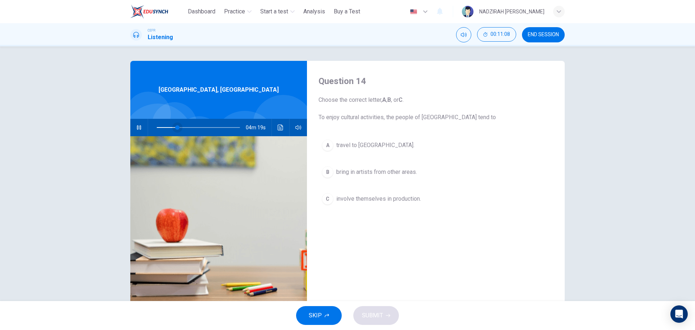
click at [175, 129] on span at bounding box center [177, 127] width 4 height 4
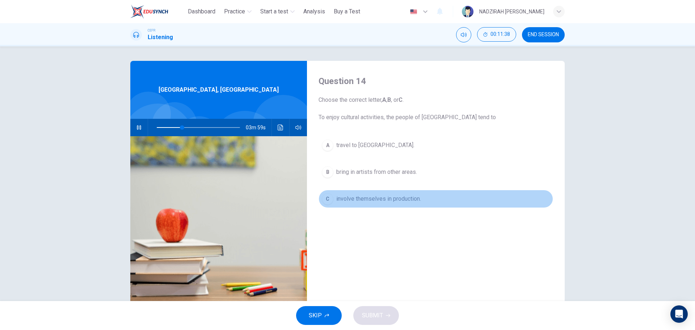
click at [401, 202] on span "involve themselves in production." at bounding box center [378, 198] width 85 height 9
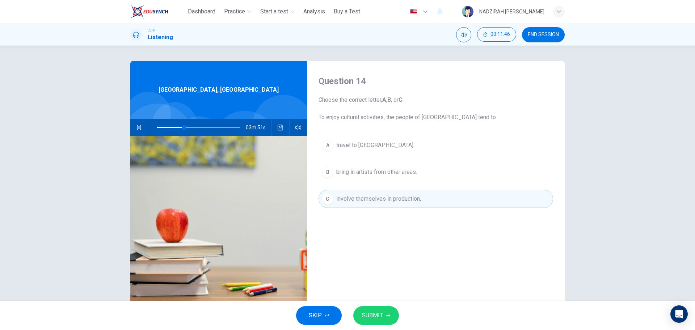
click at [410, 176] on span "bring in artists from other areas." at bounding box center [376, 172] width 81 height 9
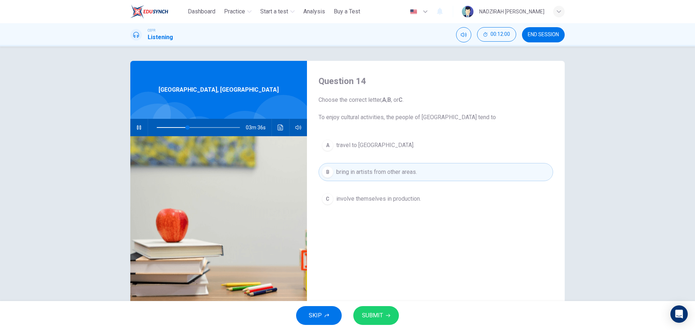
click at [413, 206] on button "C involve themselves in production." at bounding box center [436, 199] width 235 height 18
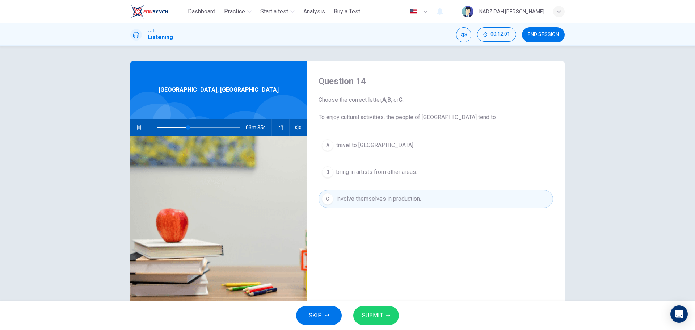
click at [381, 320] on span "SUBMIT" at bounding box center [372, 315] width 21 height 10
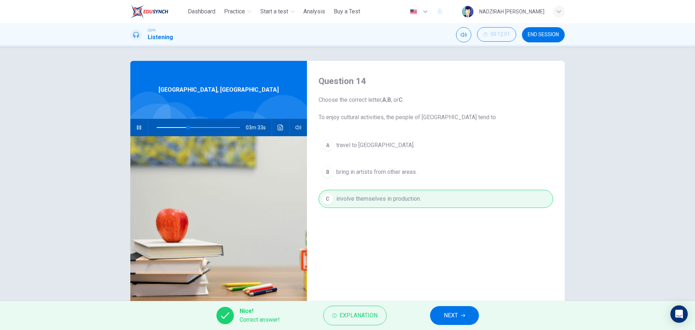
click at [450, 312] on span "NEXT" at bounding box center [451, 315] width 14 height 10
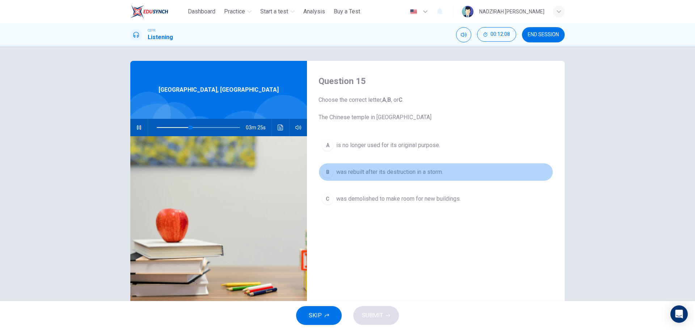
click at [414, 177] on button "B was rebuilt after its destruction in a storm." at bounding box center [436, 172] width 235 height 18
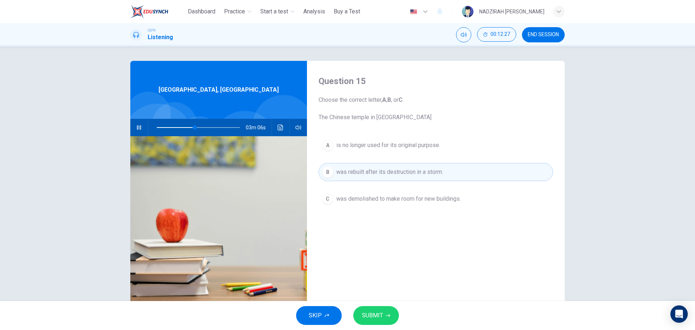
click at [383, 308] on button "SUBMIT" at bounding box center [376, 315] width 46 height 19
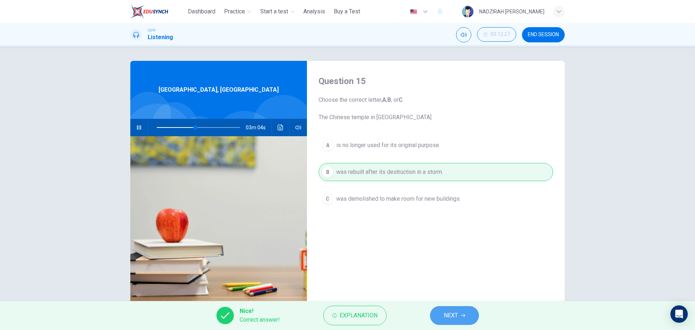
click at [444, 311] on span "NEXT" at bounding box center [451, 315] width 14 height 10
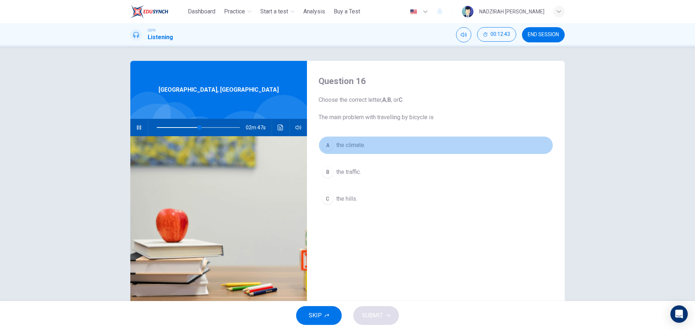
click at [353, 143] on span "the climate." at bounding box center [350, 145] width 29 height 9
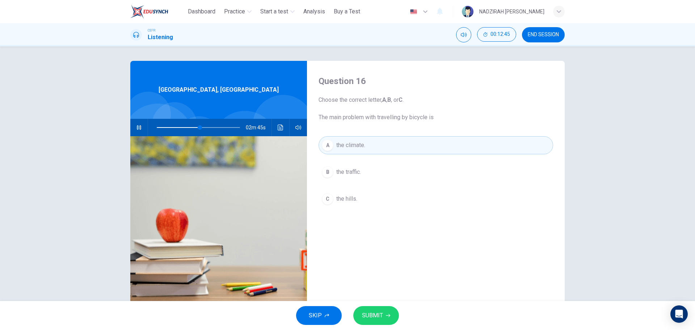
click at [382, 308] on button "SUBMIT" at bounding box center [376, 315] width 46 height 19
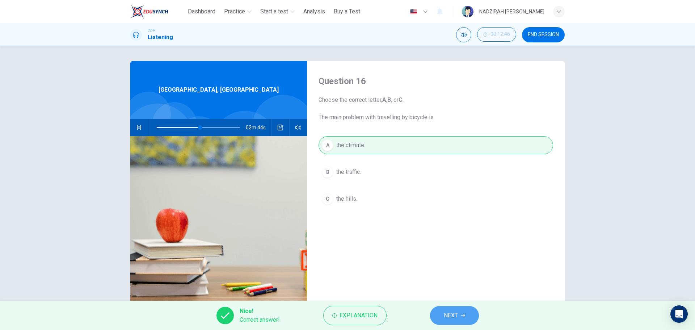
click at [455, 310] on button "NEXT" at bounding box center [454, 315] width 49 height 19
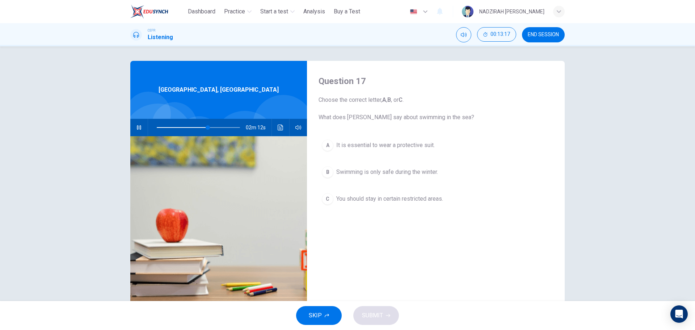
click at [421, 151] on button "A It is essential to wear a protective suit." at bounding box center [436, 145] width 235 height 18
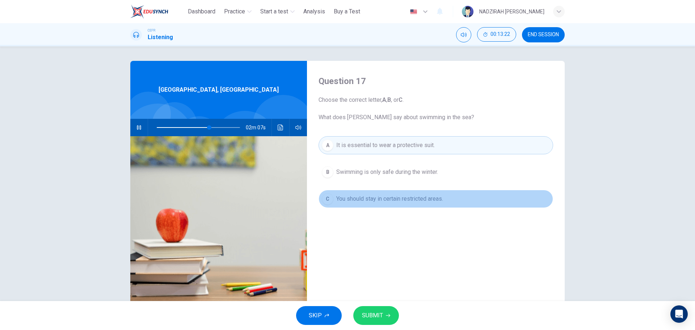
click at [419, 203] on span "You should stay in certain restricted areas." at bounding box center [389, 198] width 107 height 9
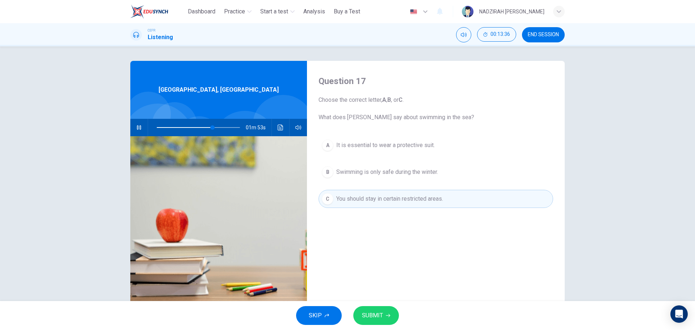
click at [377, 309] on button "SUBMIT" at bounding box center [376, 315] width 46 height 19
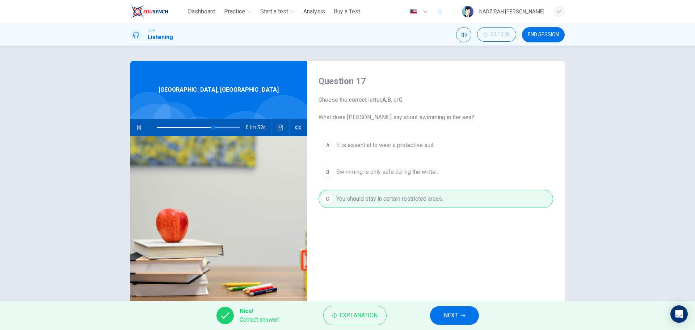
click at [468, 318] on button "NEXT" at bounding box center [454, 315] width 49 height 19
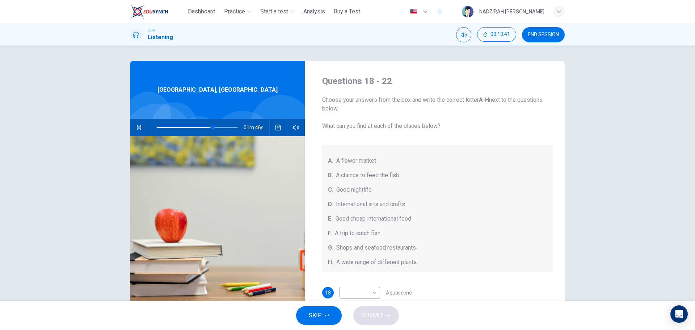
scroll to position [81, 0]
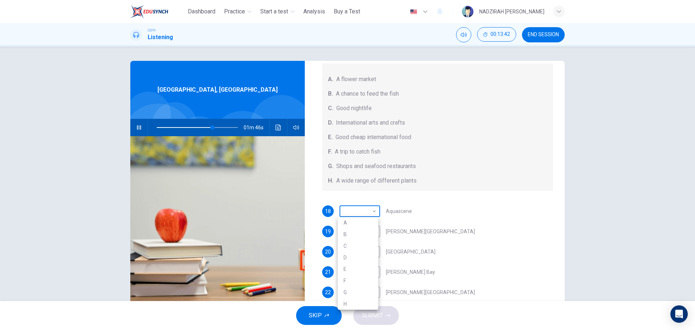
click at [368, 206] on body "This site uses cookies, as explained in our Privacy Policy . If you agree to th…" at bounding box center [347, 165] width 695 height 330
click at [368, 206] on div at bounding box center [347, 165] width 695 height 330
click at [369, 208] on body "This site uses cookies, as explained in our Privacy Policy . If you agree to th…" at bounding box center [347, 165] width 695 height 330
click at [441, 221] on div at bounding box center [347, 165] width 695 height 330
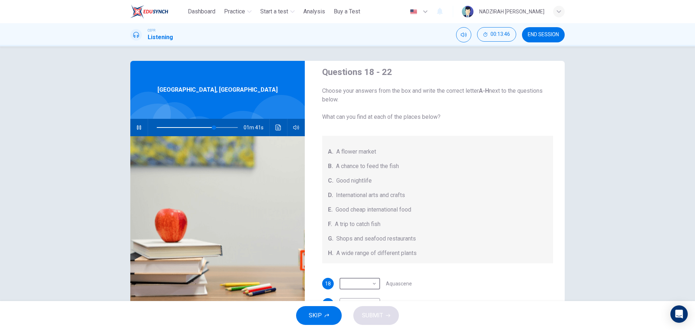
scroll to position [45, 0]
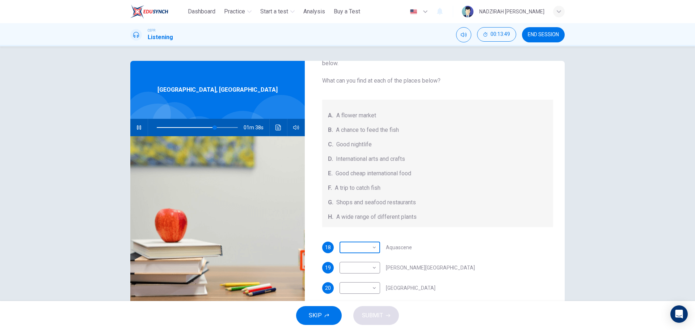
click at [368, 244] on body "This site uses cookies, as explained in our Privacy Policy . If you agree to th…" at bounding box center [347, 165] width 695 height 330
click at [356, 296] on li "F" at bounding box center [358, 295] width 41 height 12
type input "**"
type input "*"
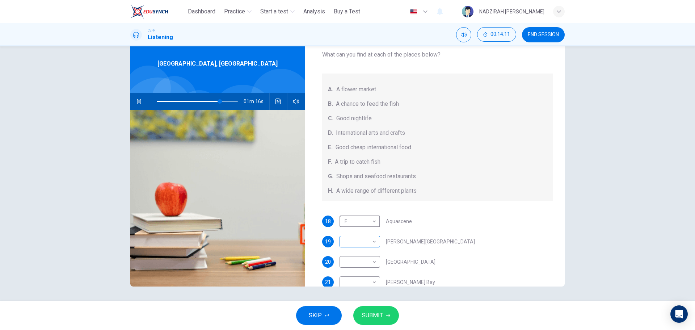
click at [373, 242] on body "This site uses cookies, as explained in our Privacy Policy . If you agree to th…" at bounding box center [347, 165] width 695 height 330
click at [469, 235] on div at bounding box center [347, 165] width 695 height 330
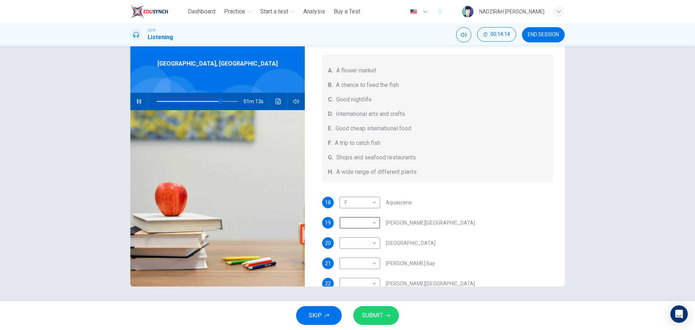
scroll to position [81, 0]
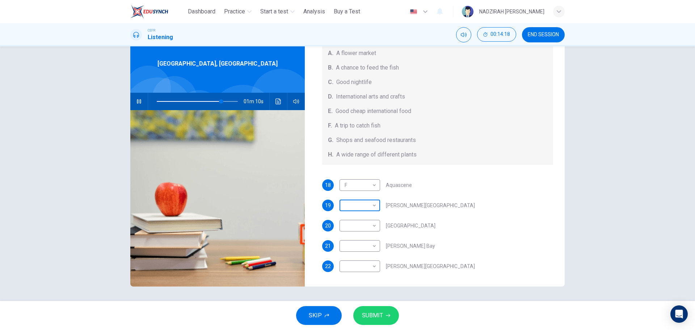
click at [370, 206] on body "This site uses cookies, as explained in our Privacy Policy . If you agree to th…" at bounding box center [347, 165] width 695 height 330
click at [359, 266] on li "E" at bounding box center [358, 263] width 41 height 12
type input "**"
type input "*"
click at [377, 225] on div "​ ​" at bounding box center [360, 226] width 41 height 12
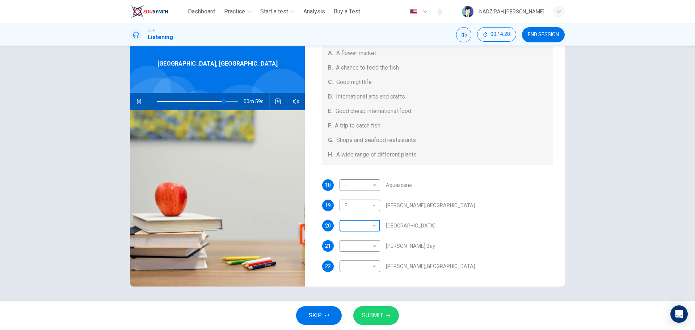
click at [373, 225] on body "This site uses cookies, as explained in our Privacy Policy . If you agree to th…" at bounding box center [347, 165] width 695 height 330
click at [373, 225] on div at bounding box center [347, 165] width 695 height 330
click at [373, 225] on body "This site uses cookies, as explained in our Privacy Policy . If you agree to th…" at bounding box center [347, 165] width 695 height 330
click at [373, 225] on div at bounding box center [347, 165] width 695 height 330
click at [373, 225] on body "This site uses cookies, as explained in our Privacy Policy . If you agree to th…" at bounding box center [347, 165] width 695 height 330
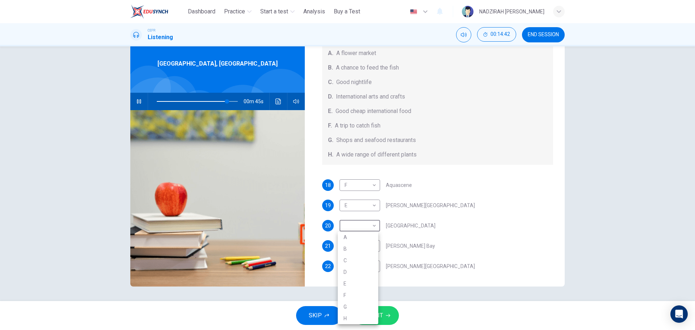
click at [352, 306] on li "G" at bounding box center [358, 307] width 41 height 12
type input "**"
type input "*"
click at [355, 247] on body "This site uses cookies, as explained in our Privacy Policy . If you agree to th…" at bounding box center [347, 165] width 695 height 330
click at [463, 258] on div at bounding box center [347, 165] width 695 height 330
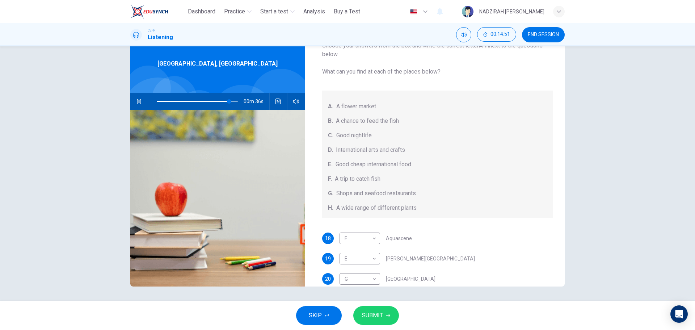
scroll to position [72, 0]
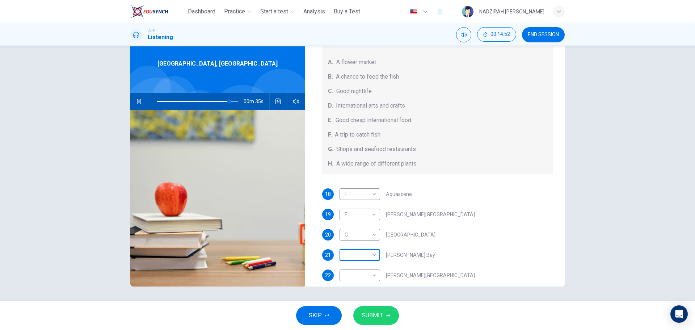
click at [370, 261] on body "This site uses cookies, as explained in our Privacy Policy . If you agree to th…" at bounding box center [347, 165] width 695 height 330
click at [356, 319] on li "H" at bounding box center [358, 318] width 41 height 12
type input "**"
type input "*"
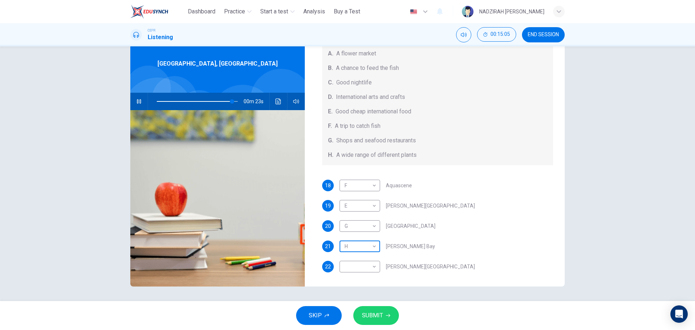
scroll to position [81, 0]
click at [374, 261] on body "This site uses cookies, as explained in our Privacy Policy . If you agree to th…" at bounding box center [347, 165] width 695 height 330
click at [429, 253] on div at bounding box center [347, 165] width 695 height 330
click at [376, 265] on body "This site uses cookies, as explained in our Privacy Policy . If you agree to th…" at bounding box center [347, 165] width 695 height 330
click at [358, 260] on li "C" at bounding box center [358, 261] width 41 height 12
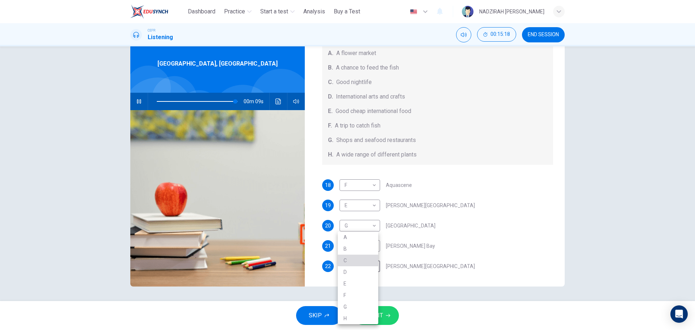
type input "**"
type input "*"
click at [394, 311] on button "SUBMIT" at bounding box center [376, 315] width 46 height 19
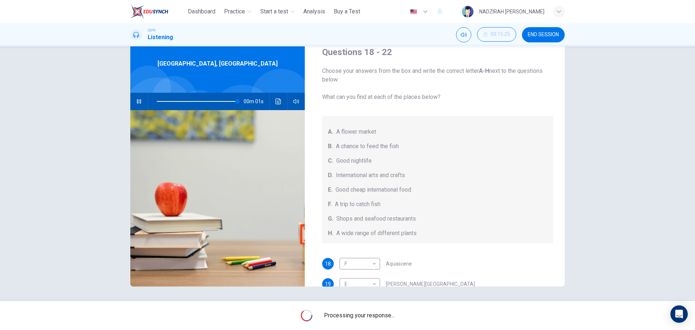
scroll to position [0, 0]
type input "*"
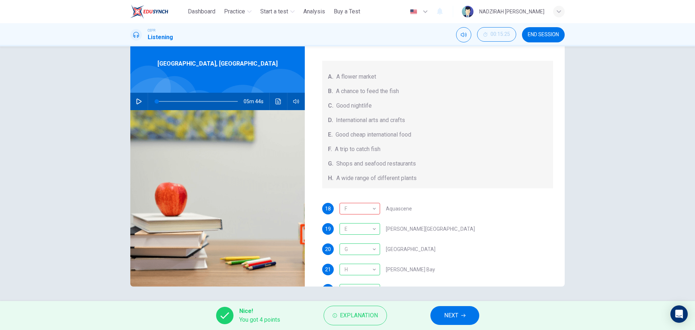
scroll to position [81, 0]
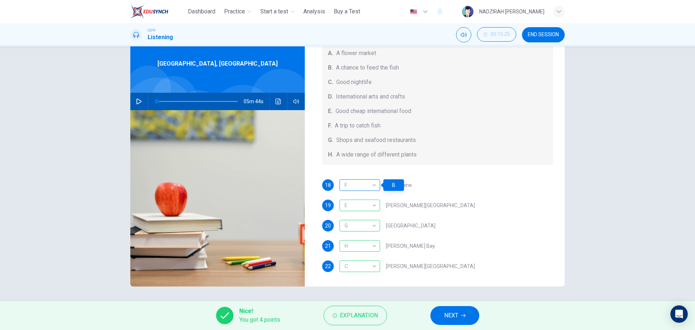
click at [371, 180] on div "F" at bounding box center [359, 185] width 38 height 21
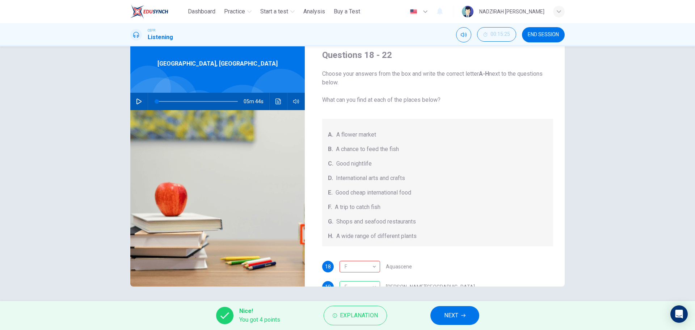
scroll to position [72, 0]
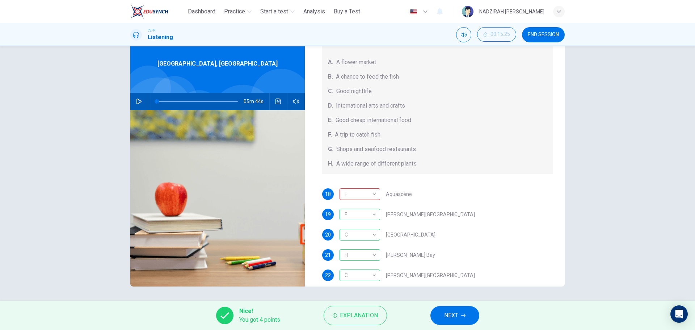
click at [450, 317] on span "NEXT" at bounding box center [451, 315] width 14 height 10
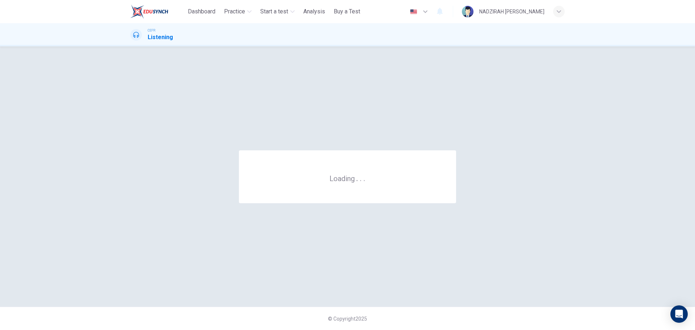
scroll to position [0, 0]
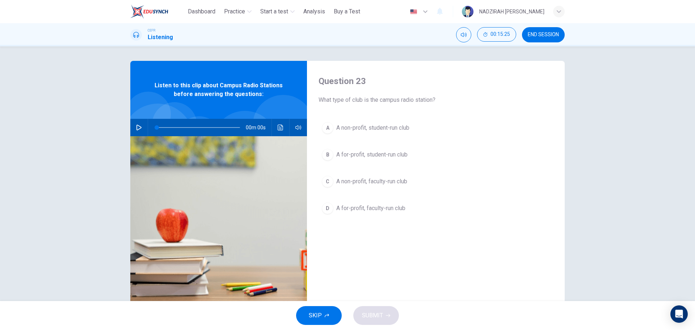
click at [548, 41] on button "END SESSION" at bounding box center [543, 34] width 43 height 15
